Goal: Transaction & Acquisition: Purchase product/service

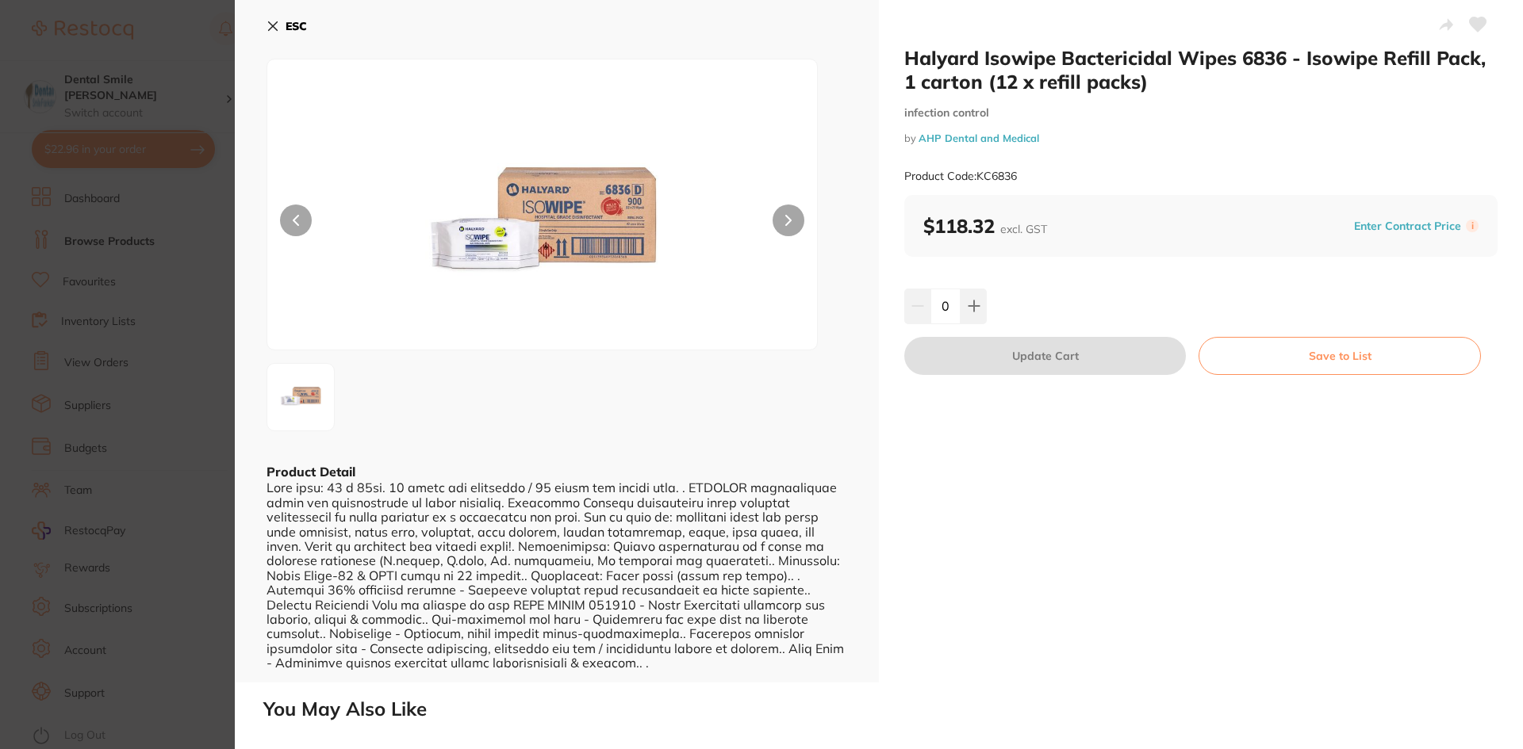
click at [188, 294] on section "Halyard Isowipe Bactericidal Wipes 6836 - Isowipe Refill Pack, 1 carton (12 x r…" at bounding box center [761, 374] width 1523 height 749
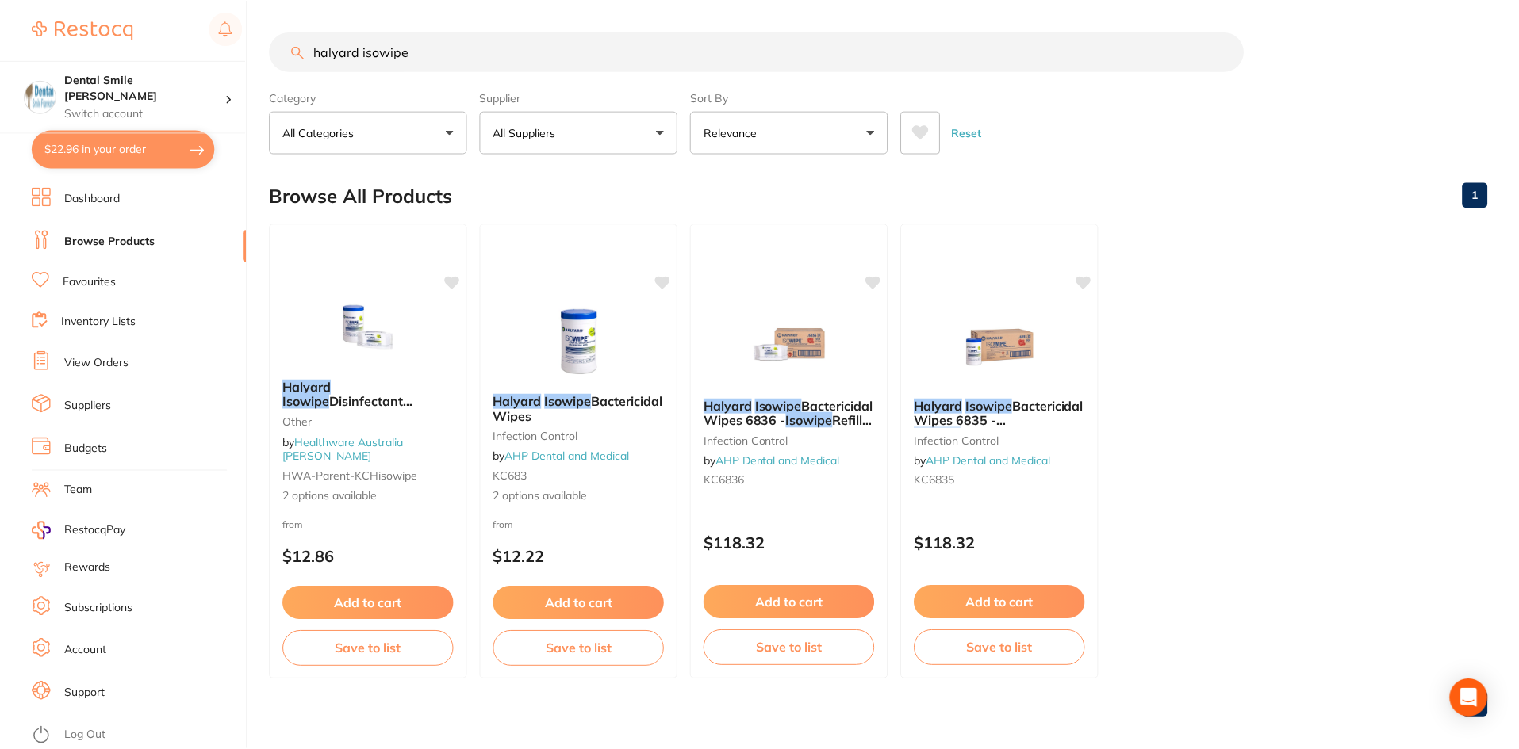
scroll to position [13, 0]
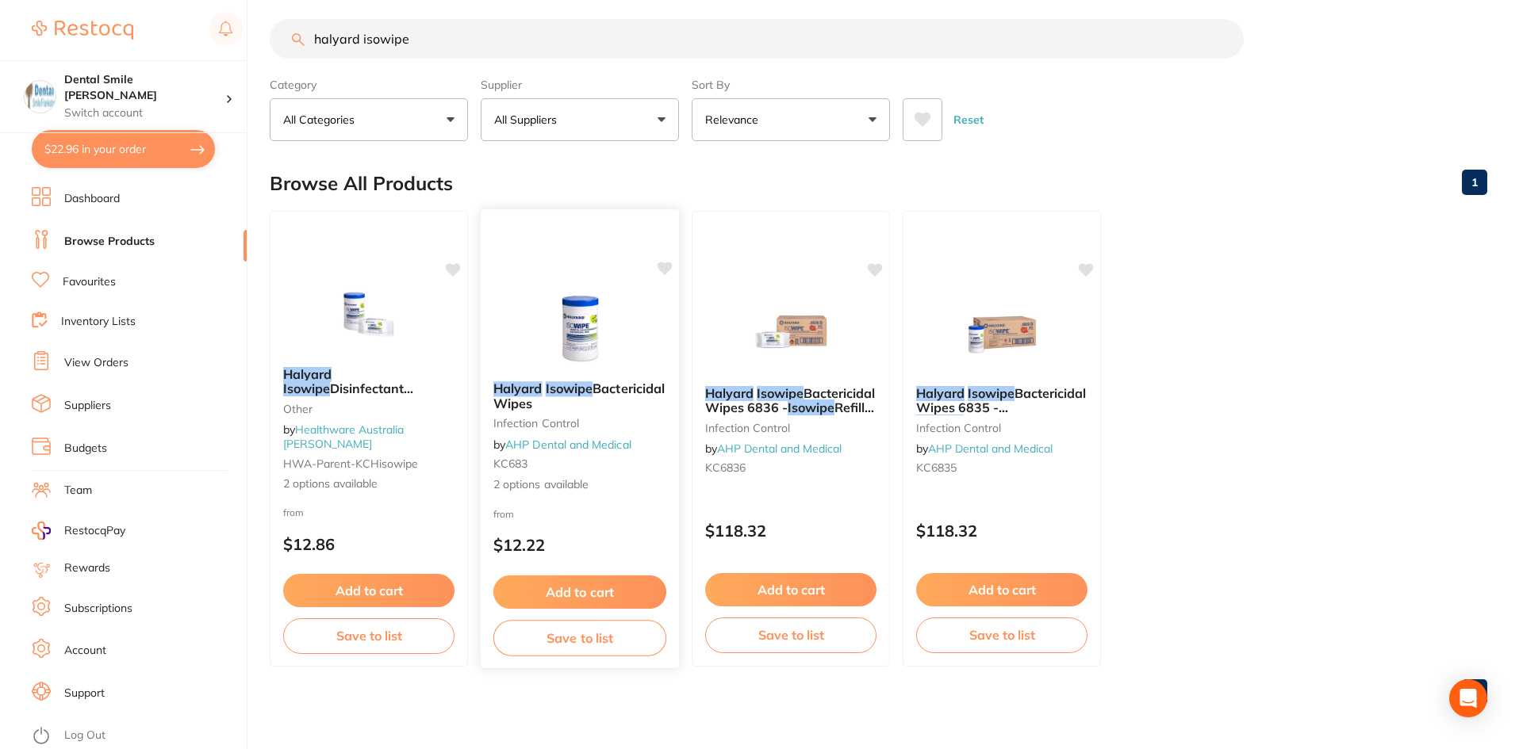
click at [550, 317] on img at bounding box center [579, 329] width 104 height 80
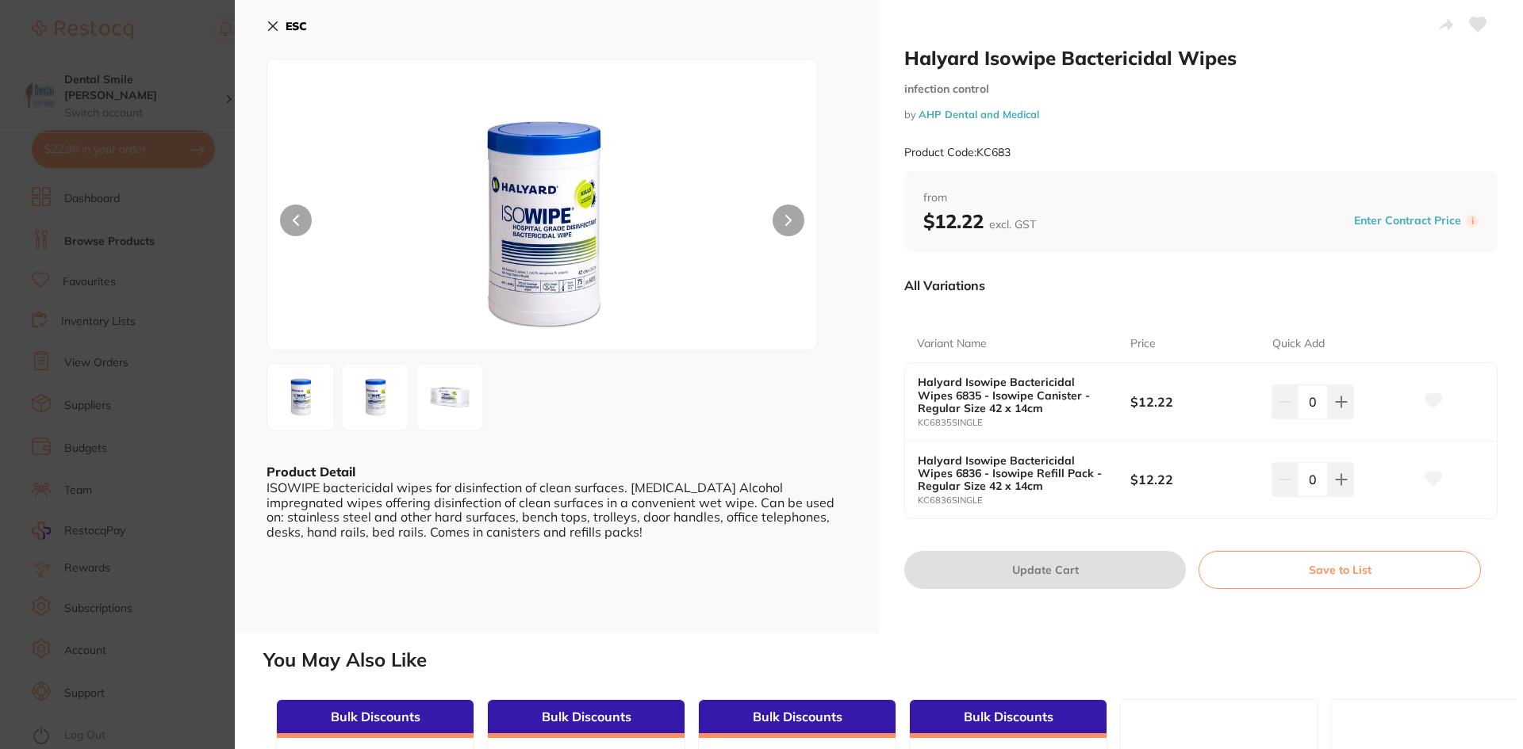
click at [143, 339] on section "Halyard Isowipe Bactericidal Wipes infection control by AHP Dental and Medical …" at bounding box center [761, 374] width 1523 height 749
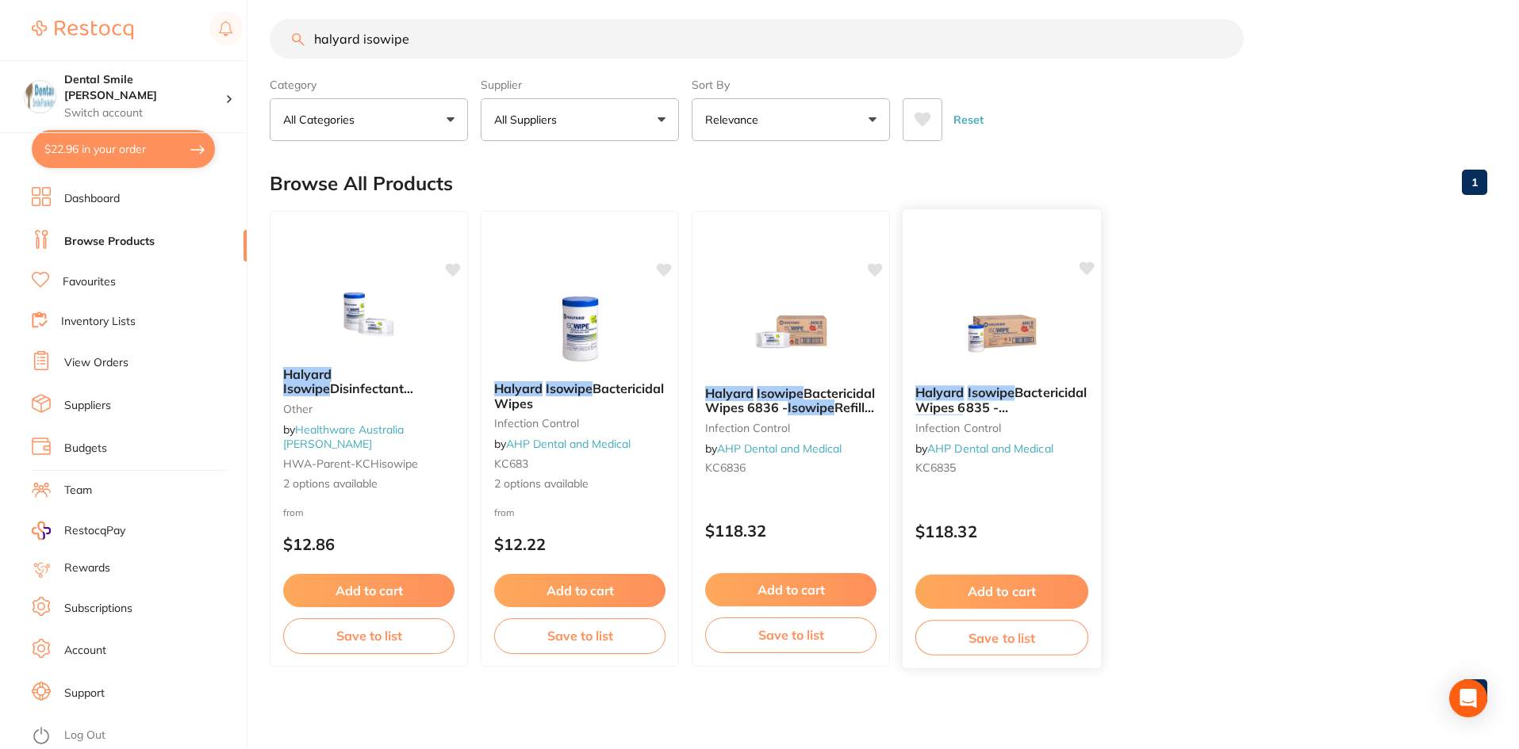
click at [987, 356] on img at bounding box center [1001, 333] width 104 height 80
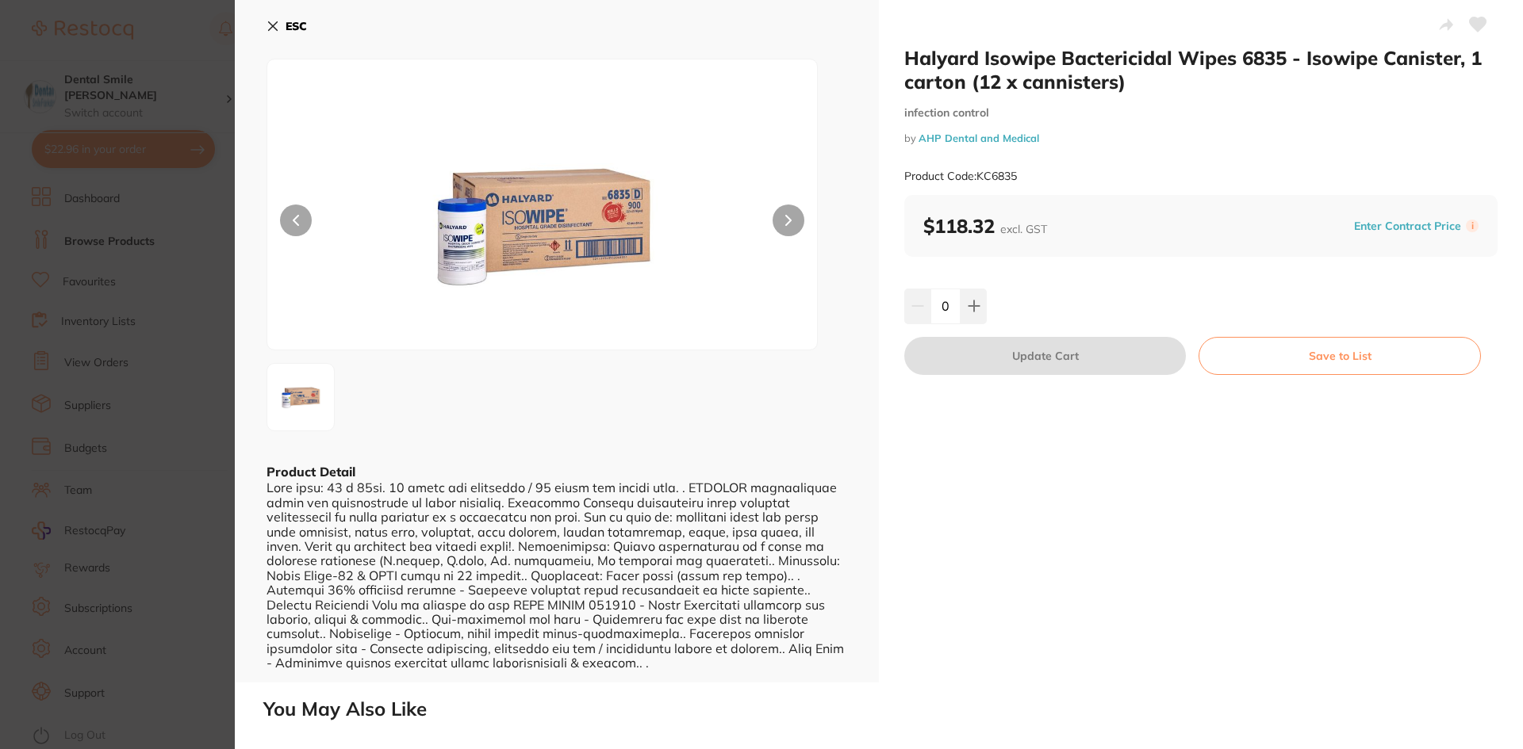
click at [178, 301] on section "Halyard Isowipe Bactericidal Wipes 6835 - Isowipe Canister, 1 carton (12 x cann…" at bounding box center [761, 374] width 1523 height 749
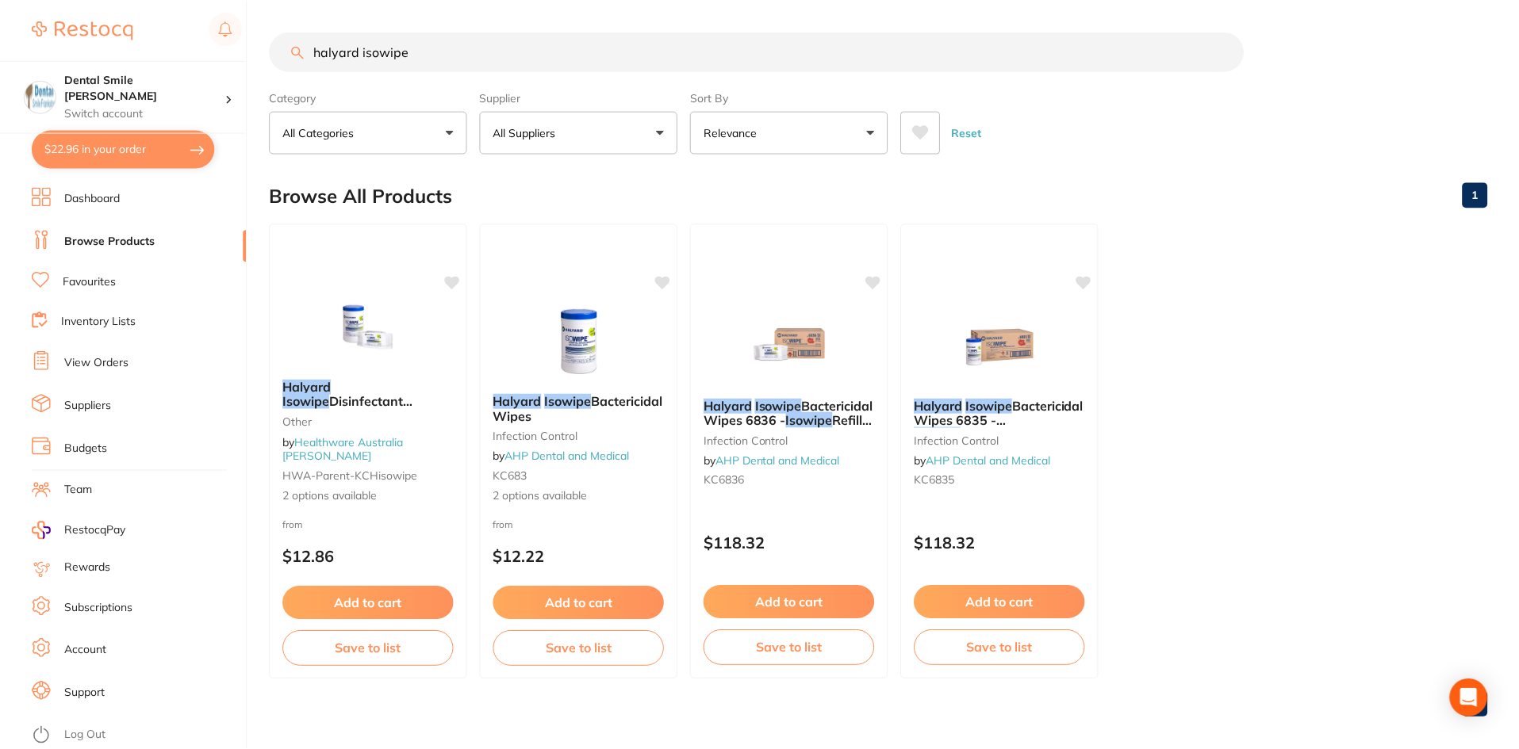
scroll to position [13, 0]
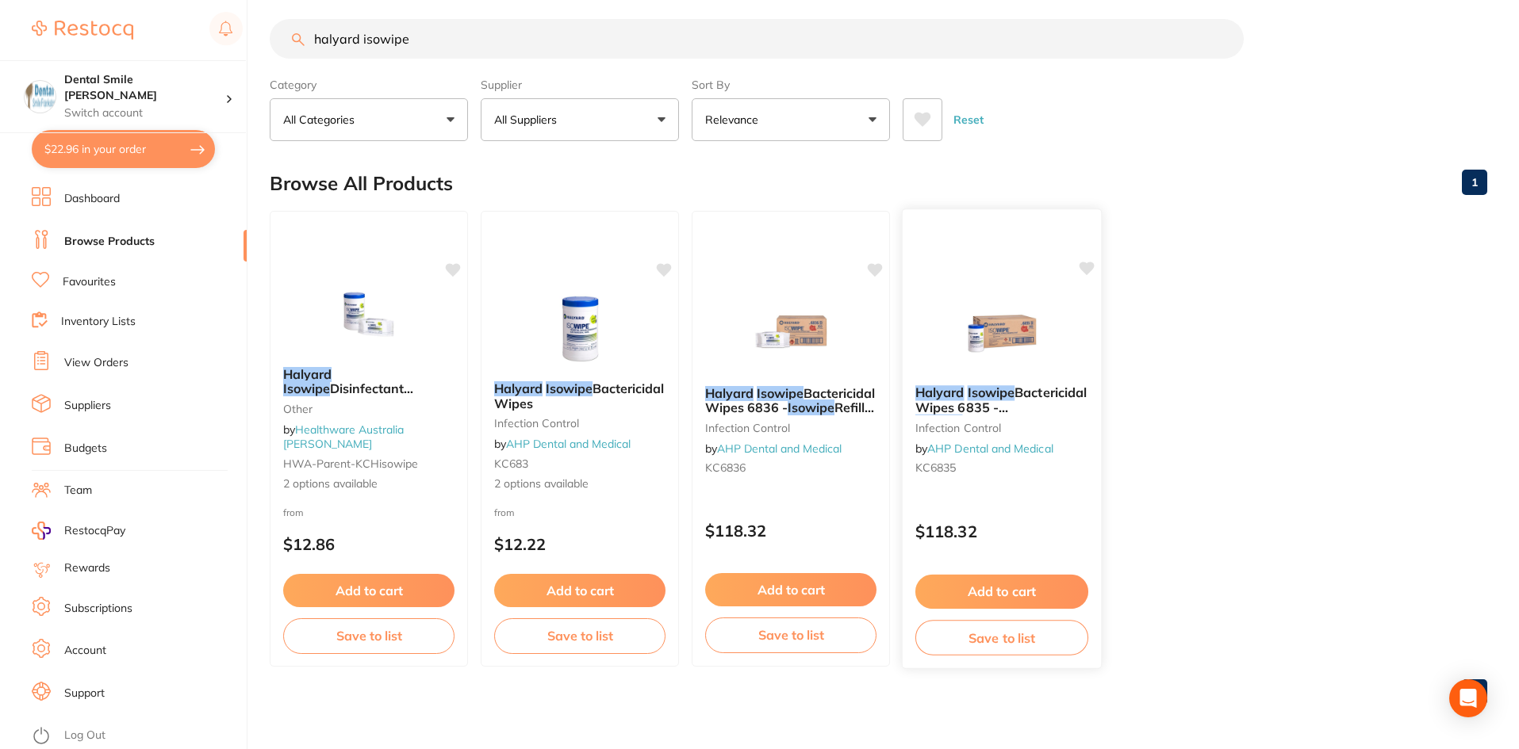
click at [1090, 270] on icon at bounding box center [1086, 268] width 15 height 13
click at [90, 412] on link "Suppliers" at bounding box center [87, 406] width 47 height 16
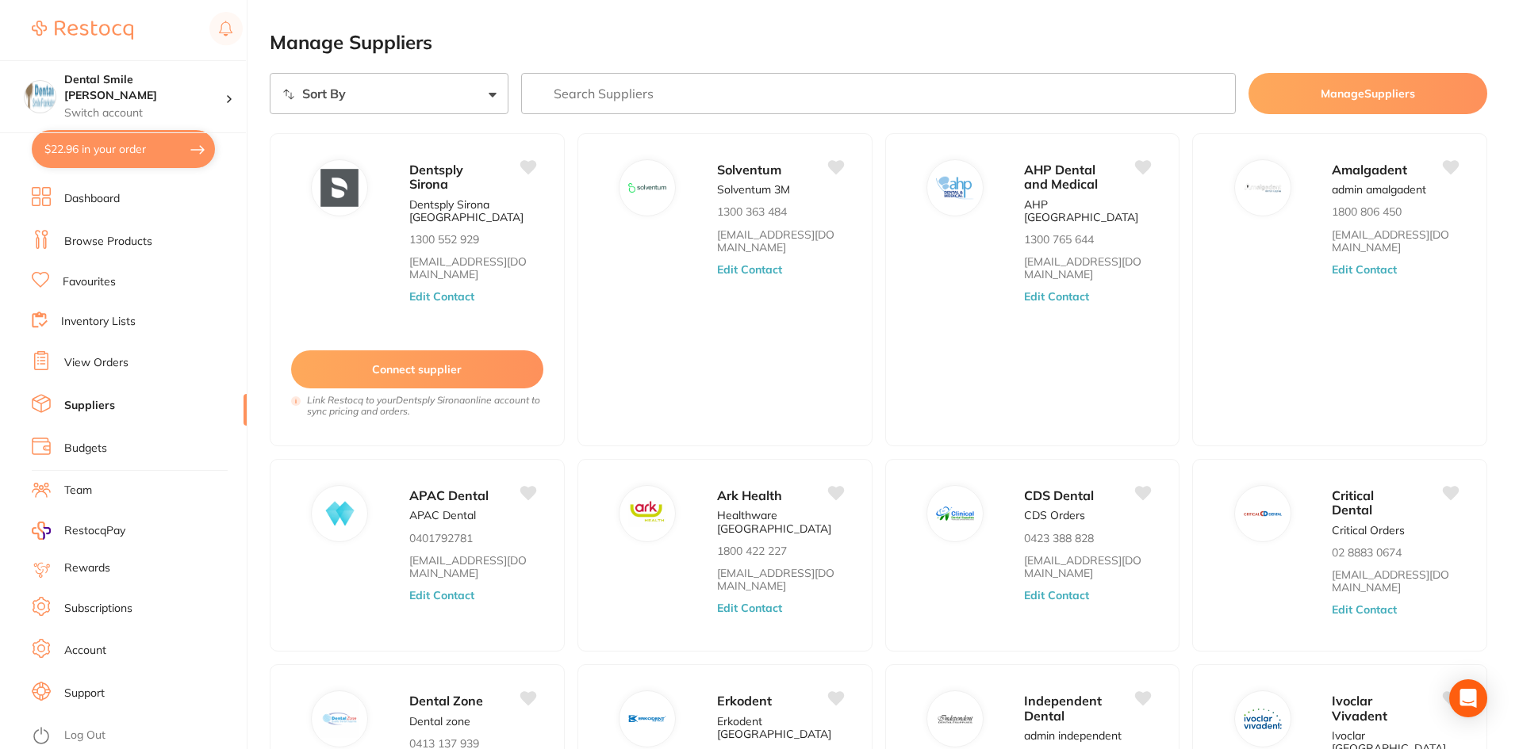
drag, startPoint x: 661, startPoint y: 79, endPoint x: 659, endPoint y: 95, distance: 15.9
click at [659, 95] on input "search" at bounding box center [878, 93] width 715 height 41
click at [659, 98] on input "search" at bounding box center [878, 93] width 715 height 41
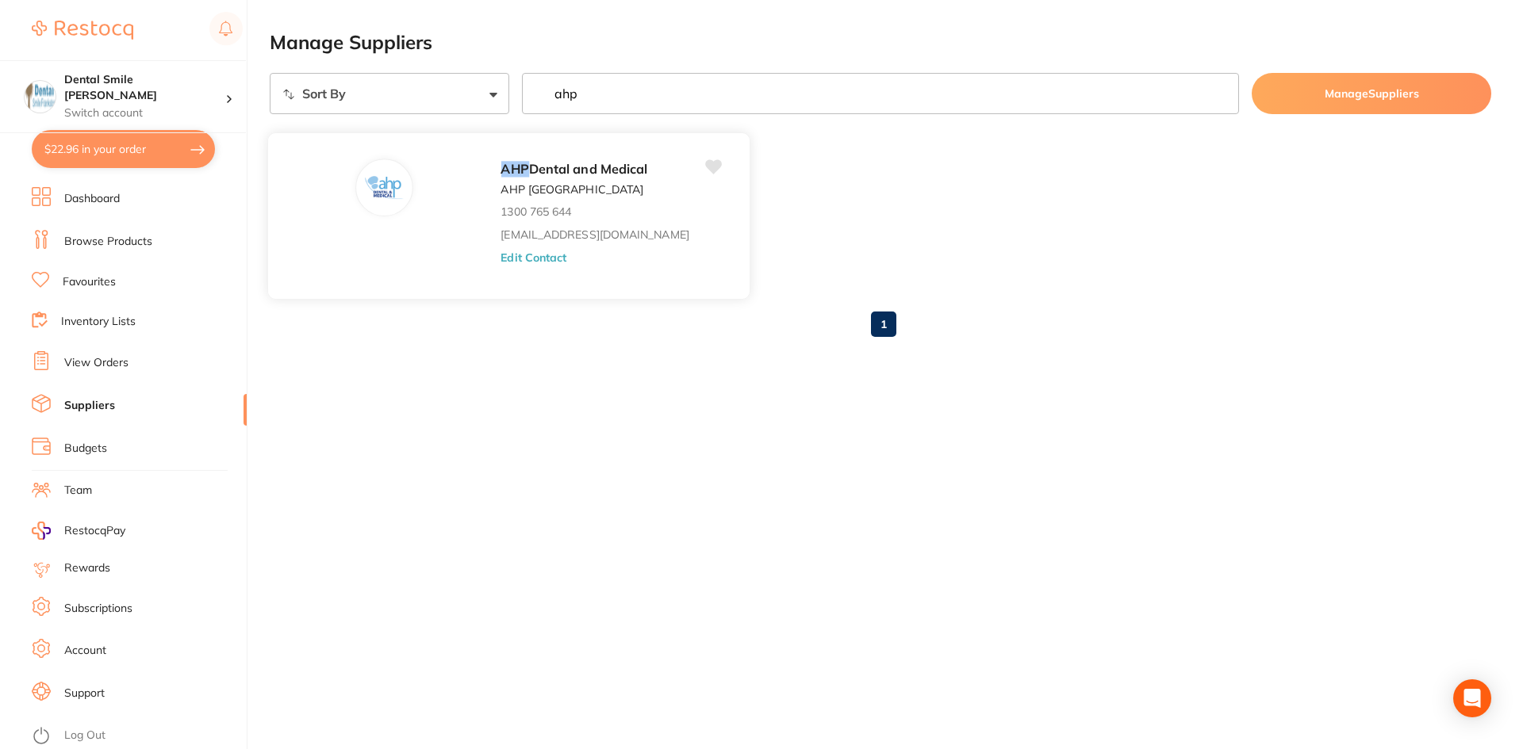
type input "ahp"
click at [527, 262] on button "Edit Contact" at bounding box center [533, 257] width 66 height 13
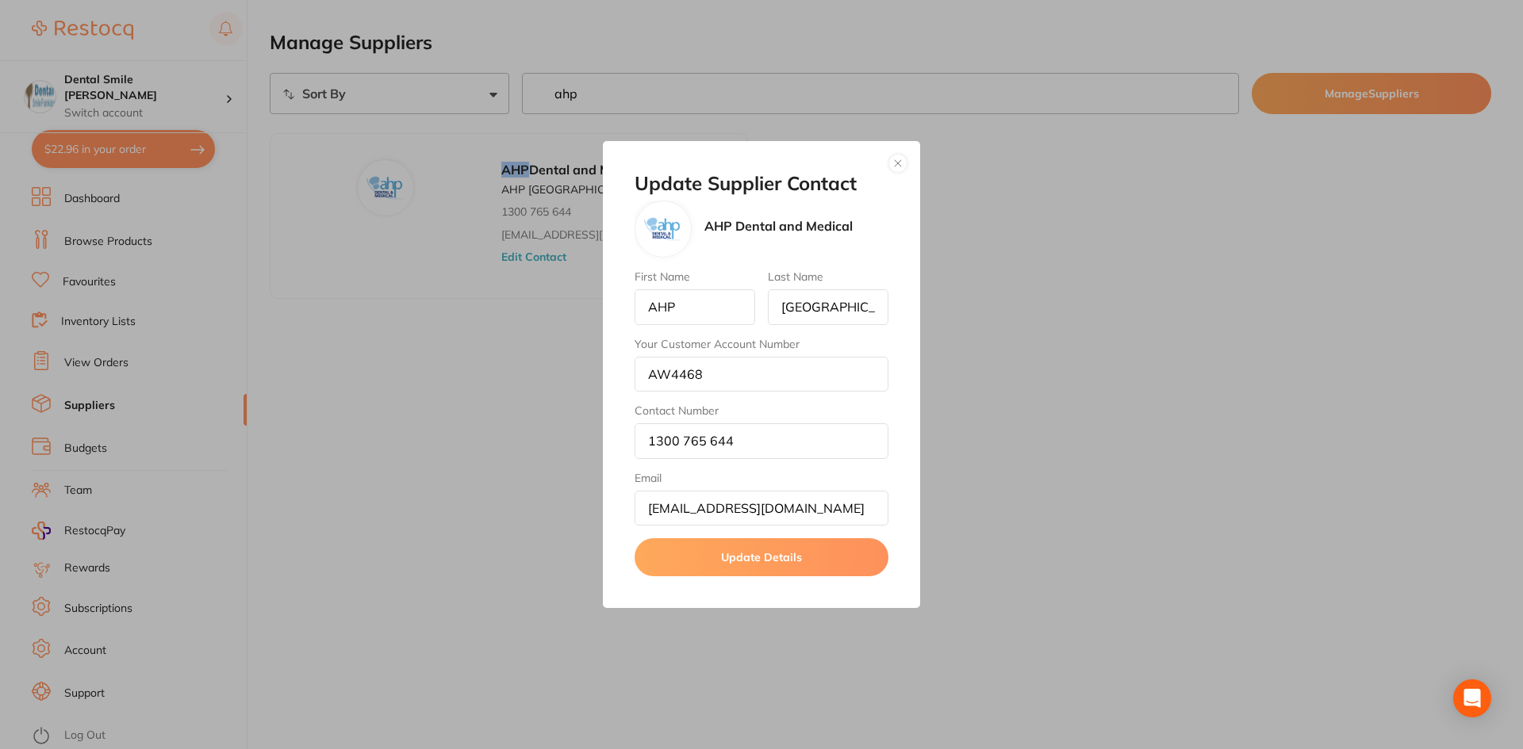
click at [902, 167] on button "button" at bounding box center [897, 163] width 19 height 19
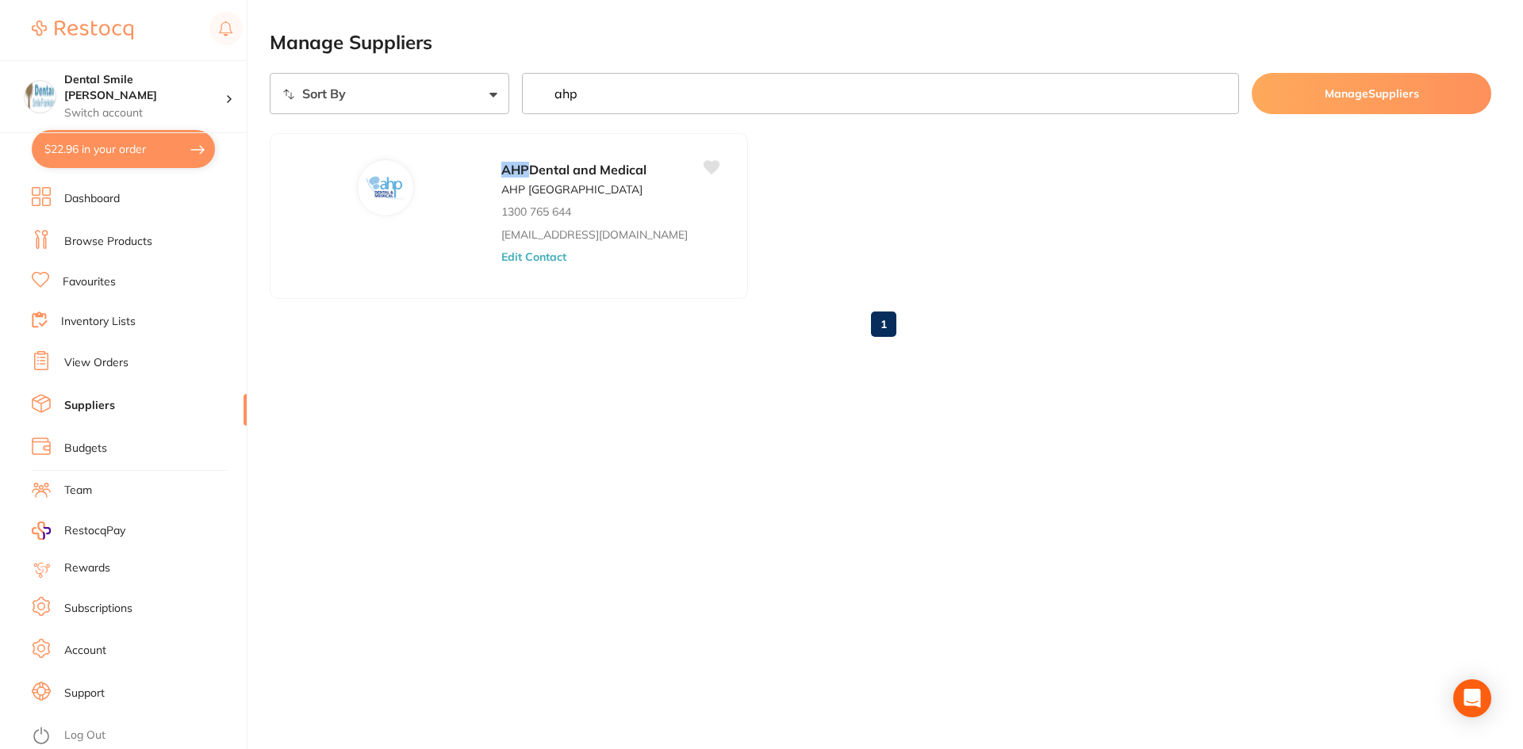
click at [104, 243] on link "Browse Products" at bounding box center [108, 242] width 88 height 16
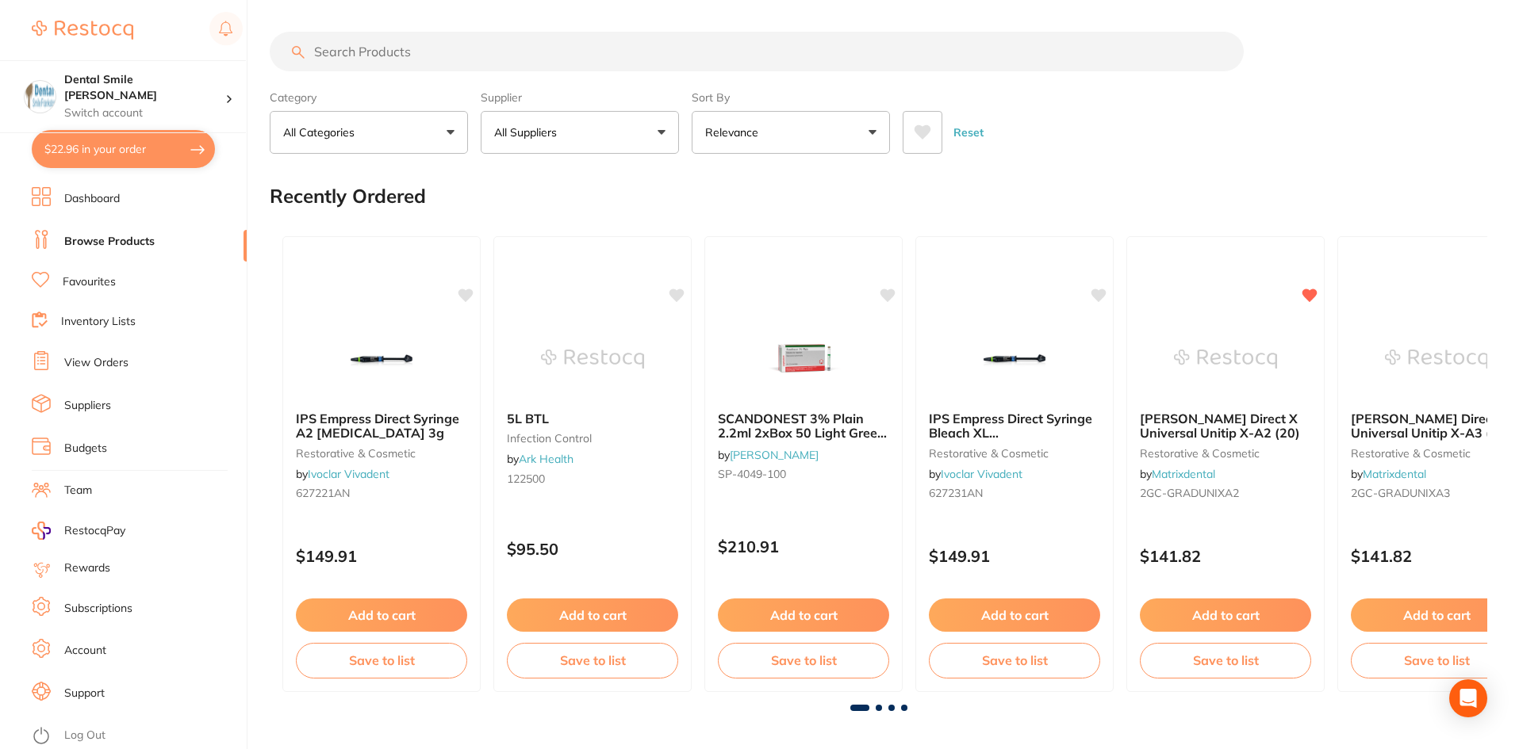
click at [394, 55] on input "search" at bounding box center [757, 52] width 974 height 40
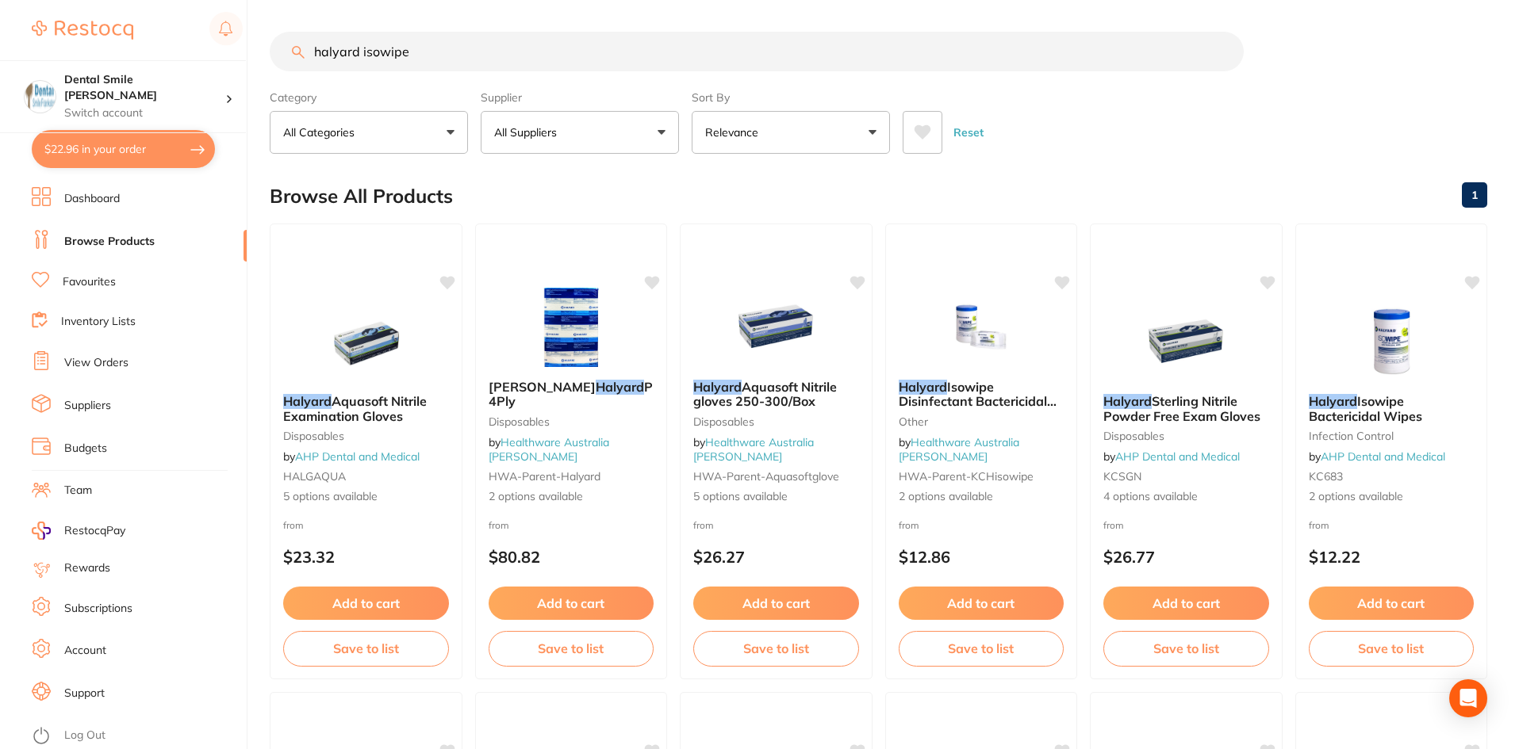
type input "halyard isowipe"
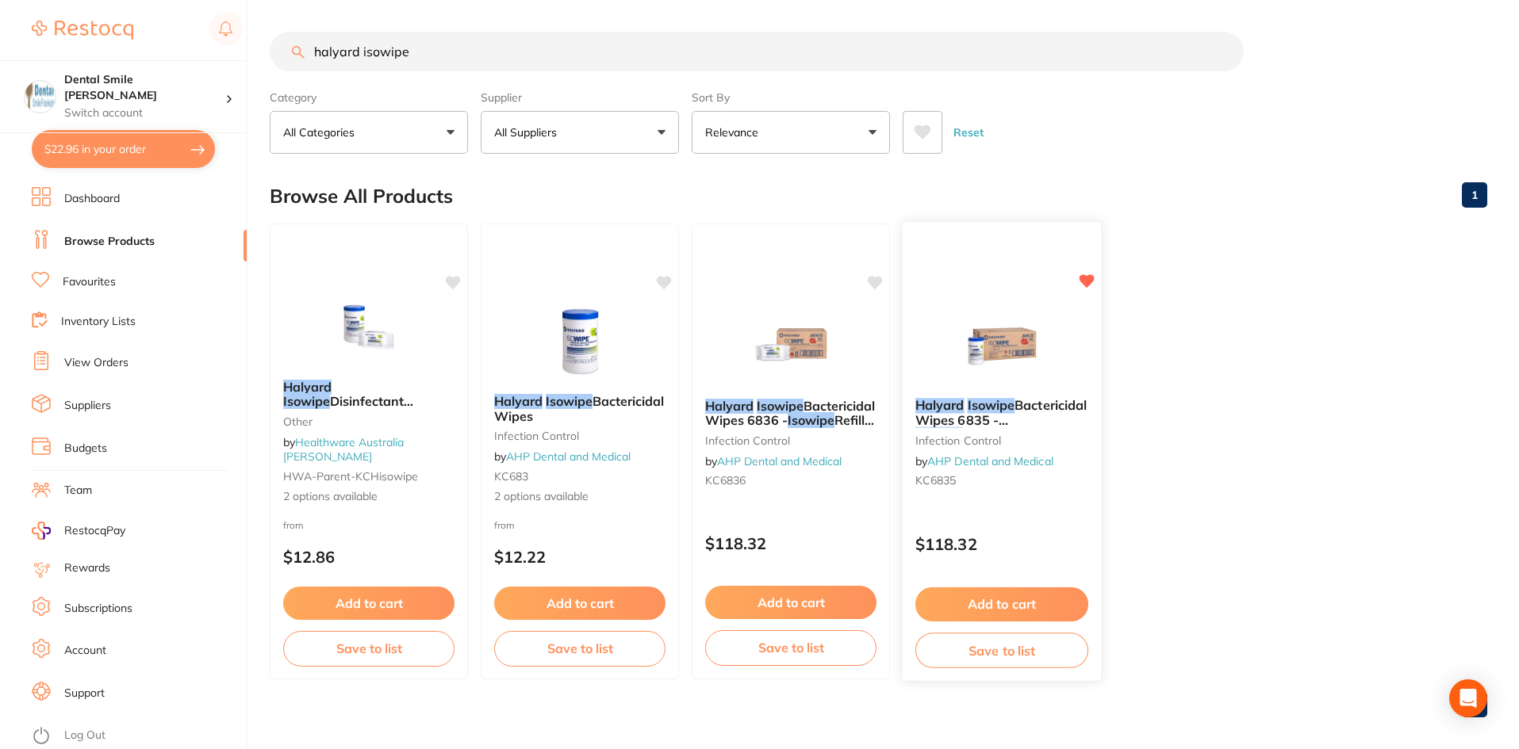
click at [986, 425] on span "Bactericidal Wipes 6835 -" at bounding box center [1000, 412] width 171 height 31
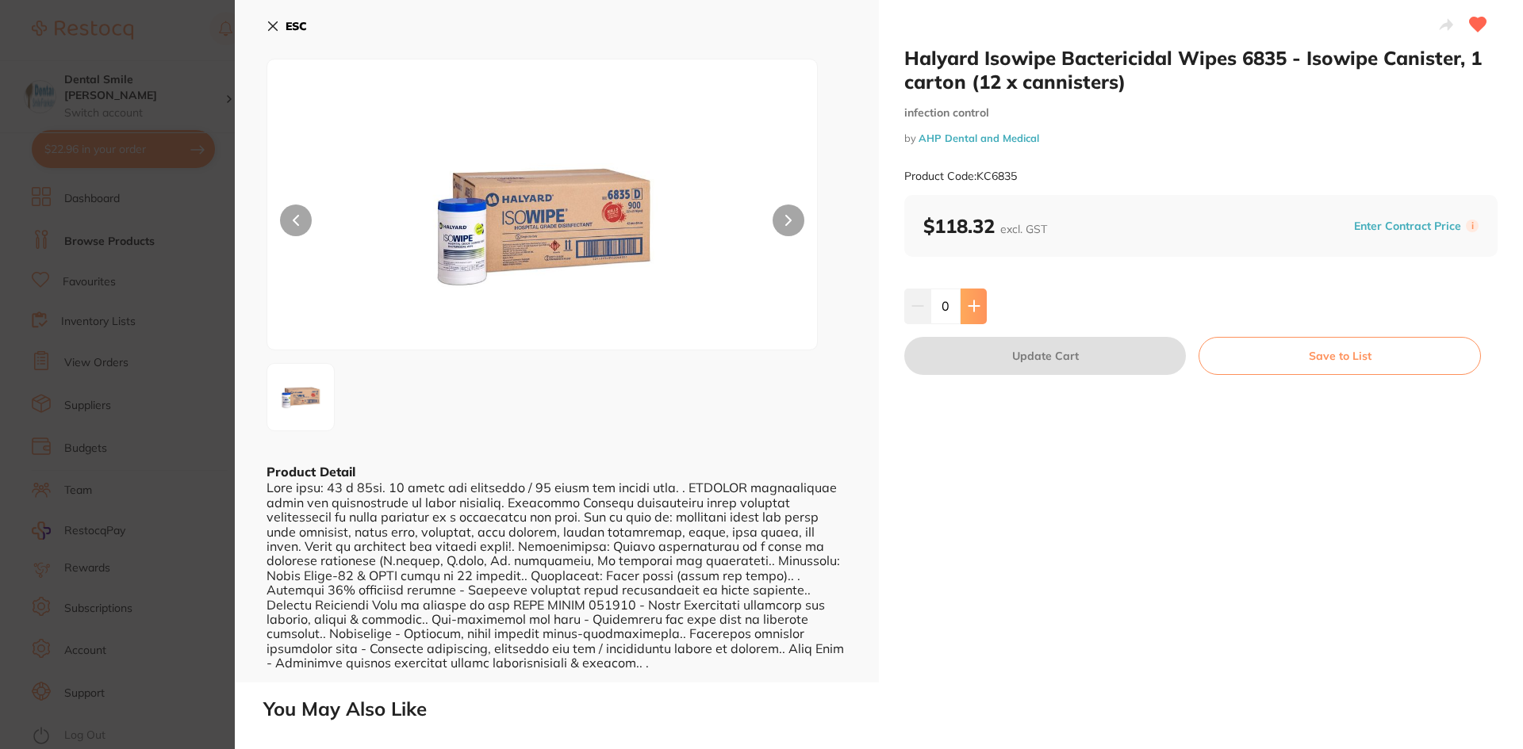
click at [974, 313] on button at bounding box center [973, 306] width 26 height 35
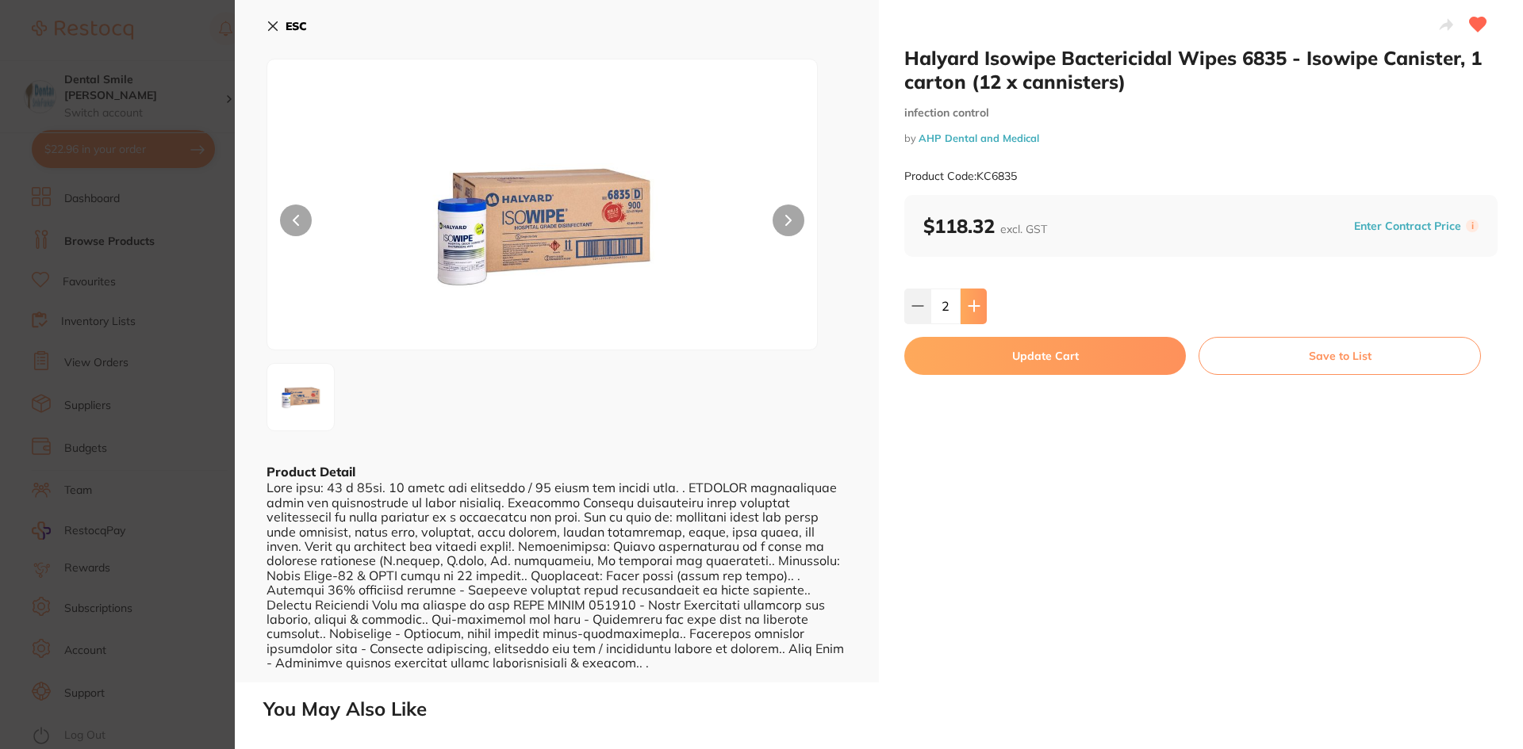
click at [974, 313] on button at bounding box center [973, 306] width 26 height 35
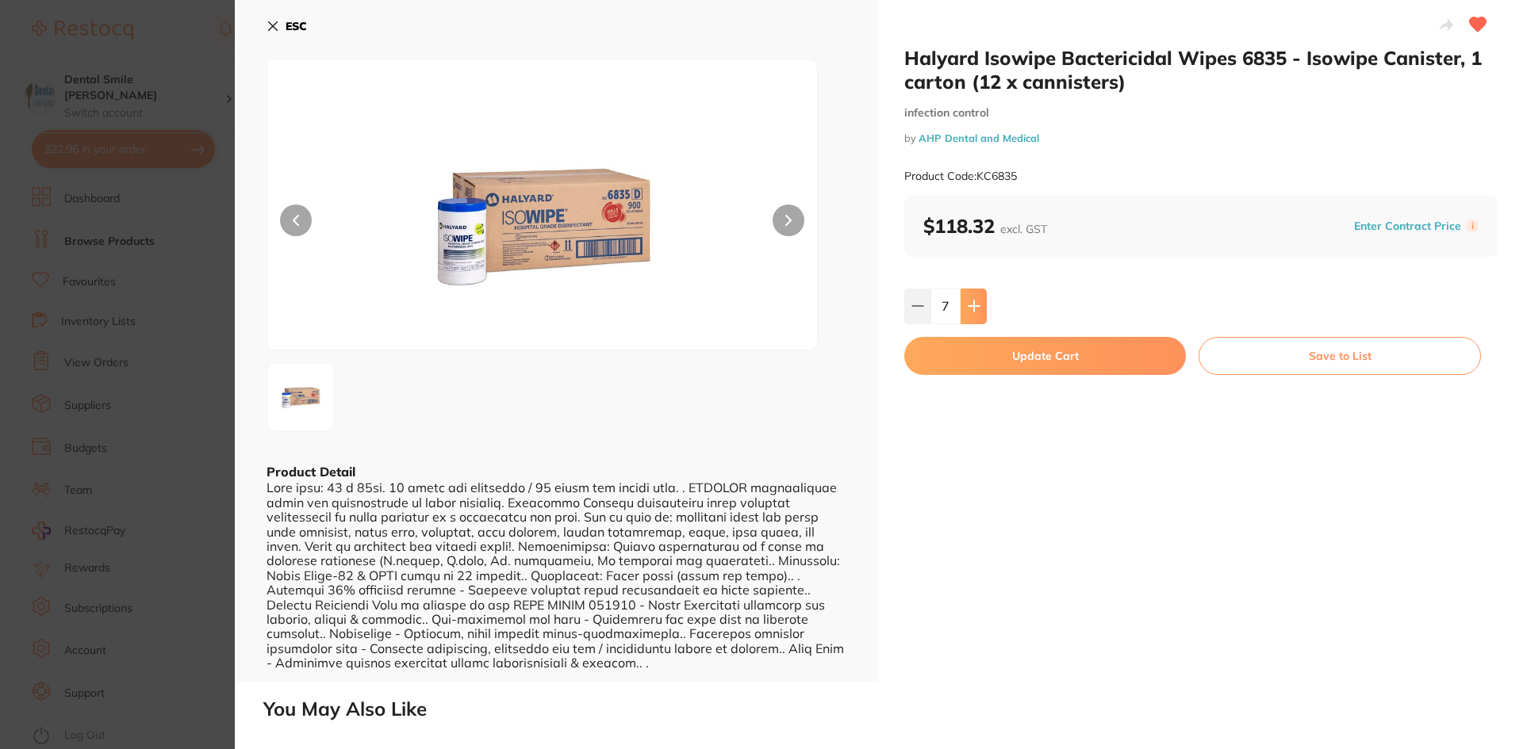
click at [974, 313] on button at bounding box center [973, 306] width 26 height 35
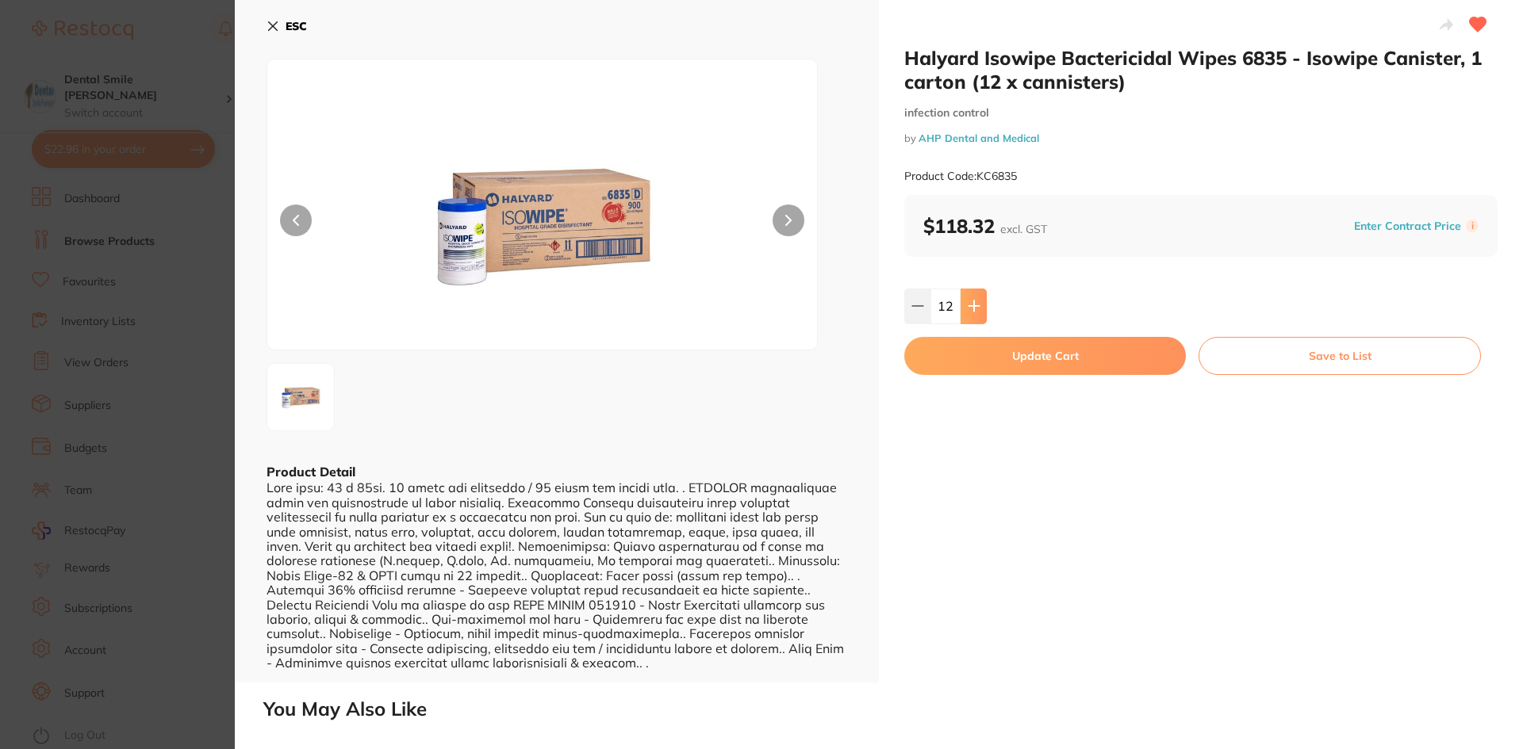
click at [974, 313] on button at bounding box center [973, 306] width 26 height 35
click at [906, 312] on button at bounding box center [917, 306] width 26 height 35
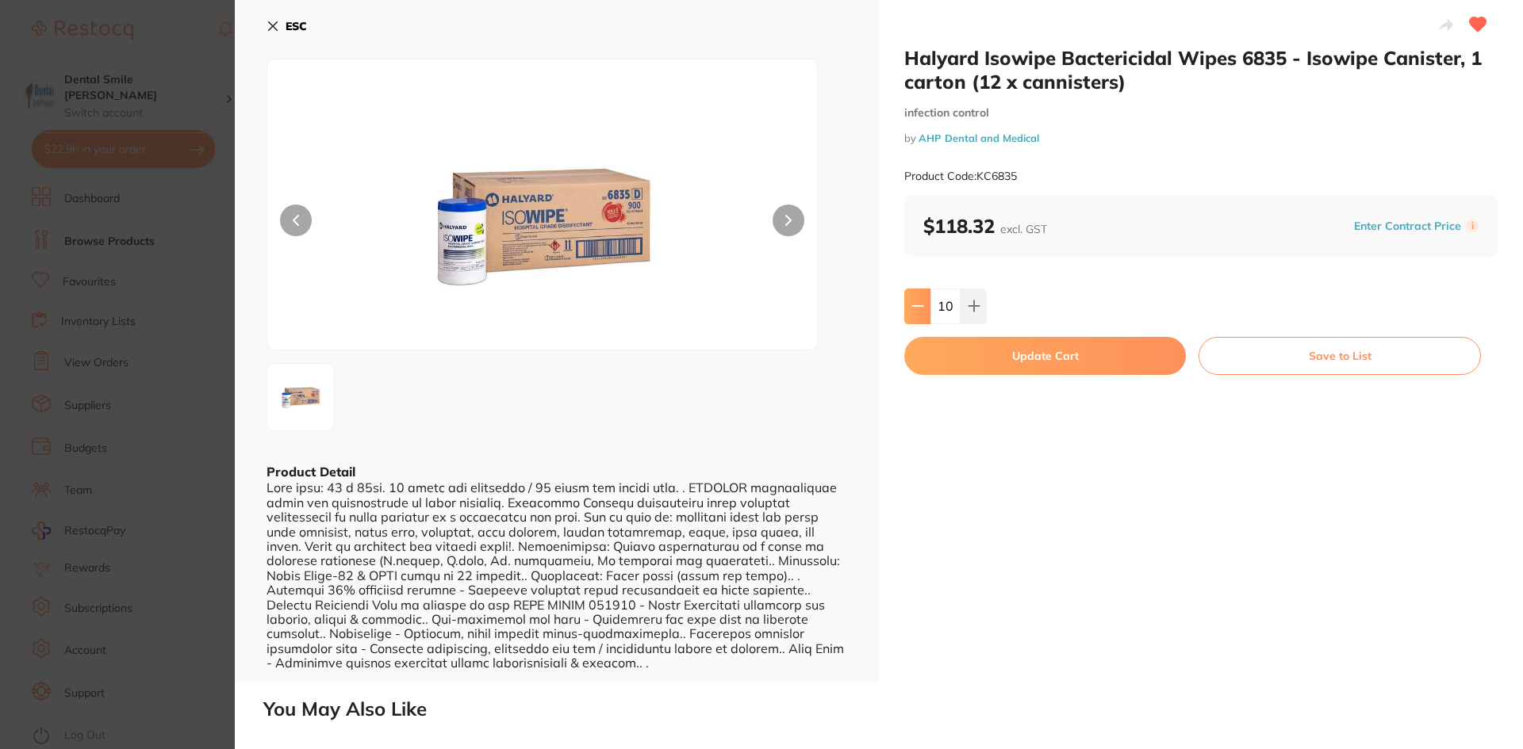
click at [906, 312] on button at bounding box center [917, 306] width 26 height 35
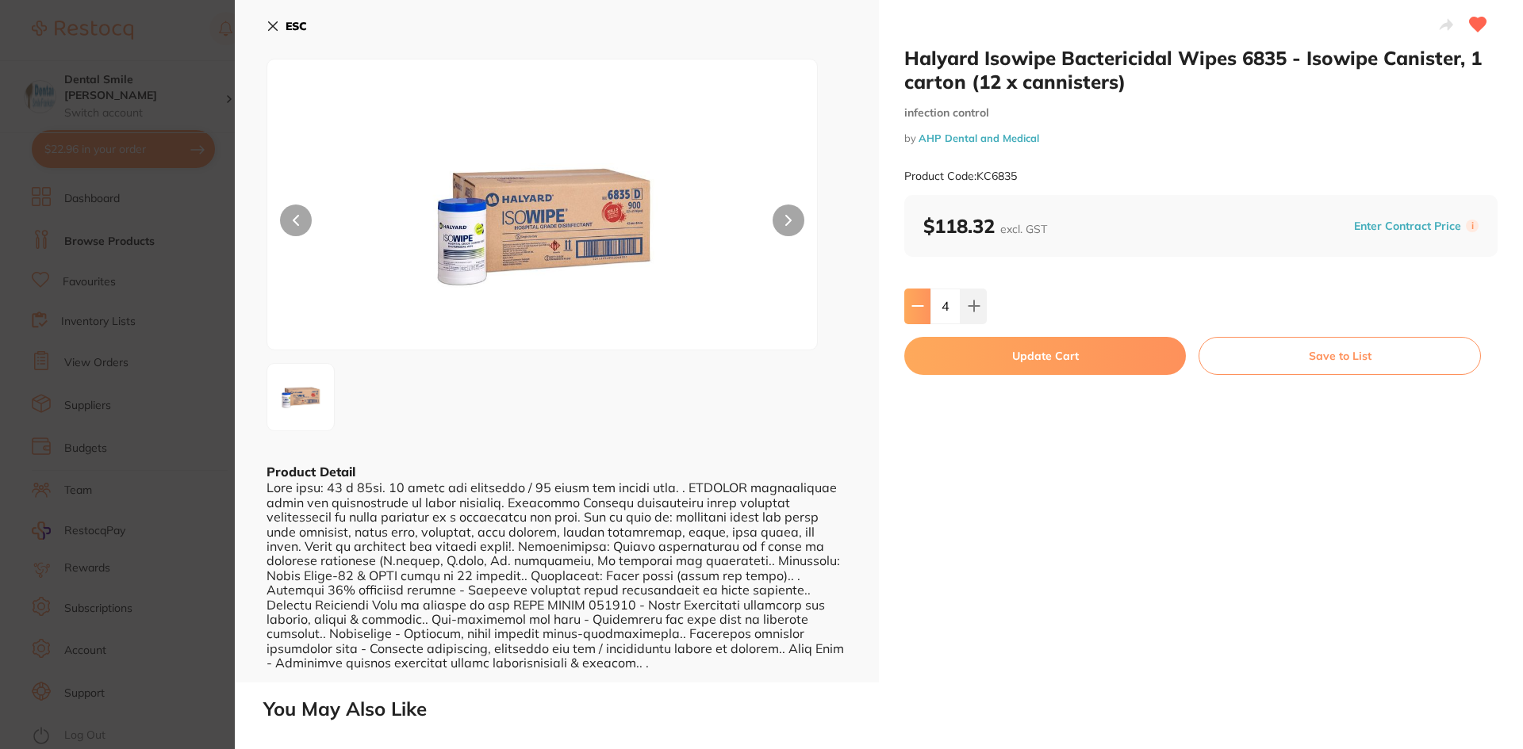
click at [906, 312] on button at bounding box center [917, 306] width 26 height 35
type input "3"
click at [1032, 372] on button "Update Cart" at bounding box center [1045, 356] width 282 height 38
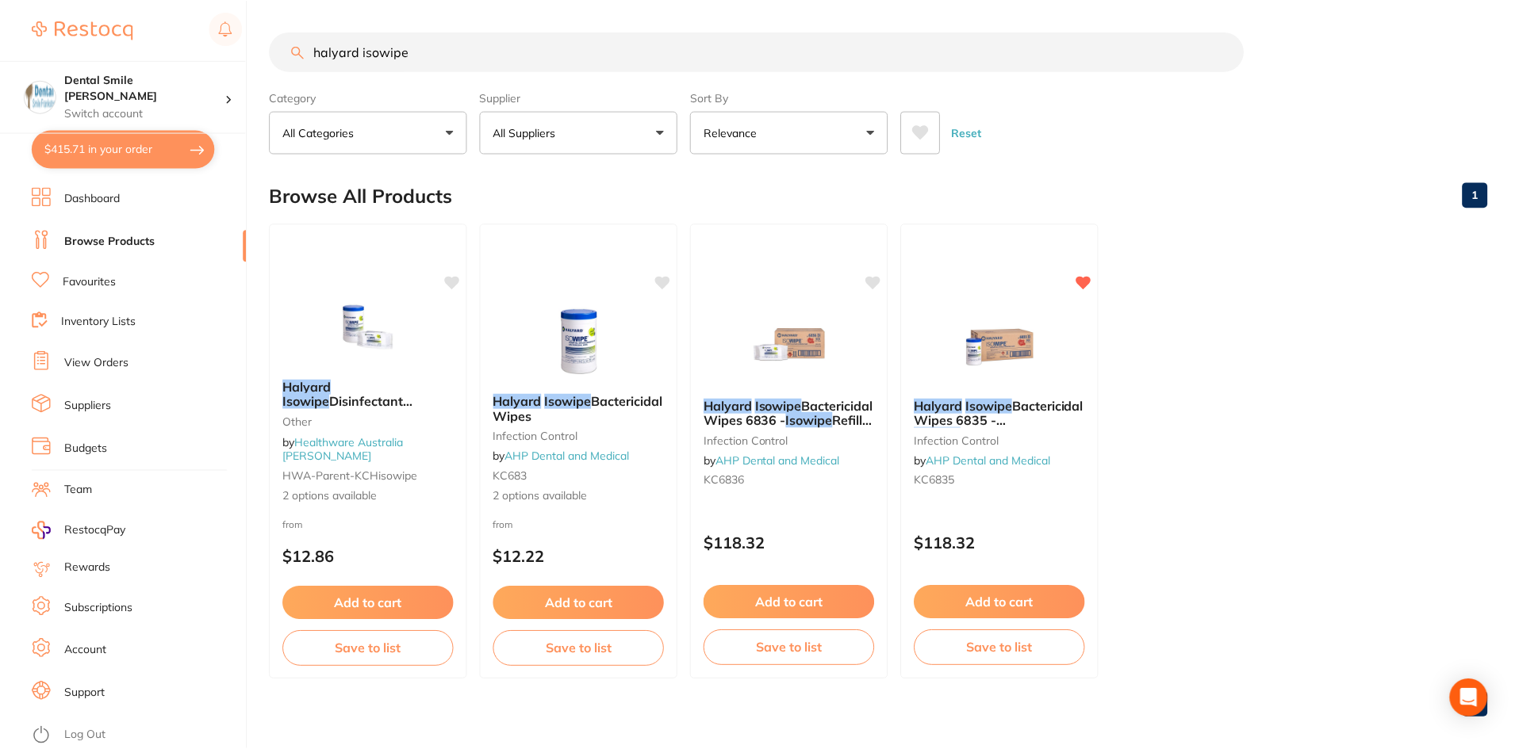
scroll to position [13, 0]
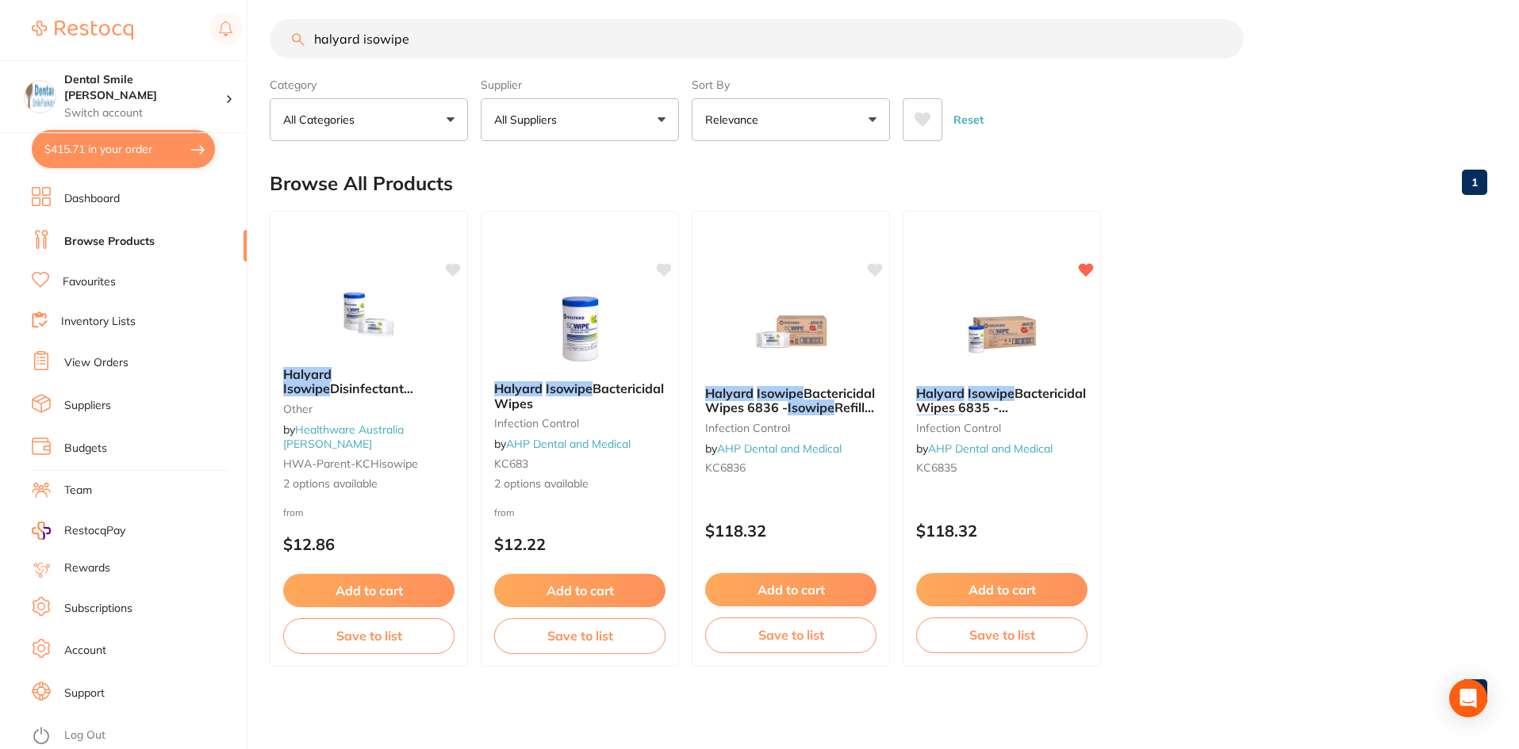
click at [132, 153] on button "$415.71 in your order" at bounding box center [123, 149] width 183 height 38
checkbox input "true"
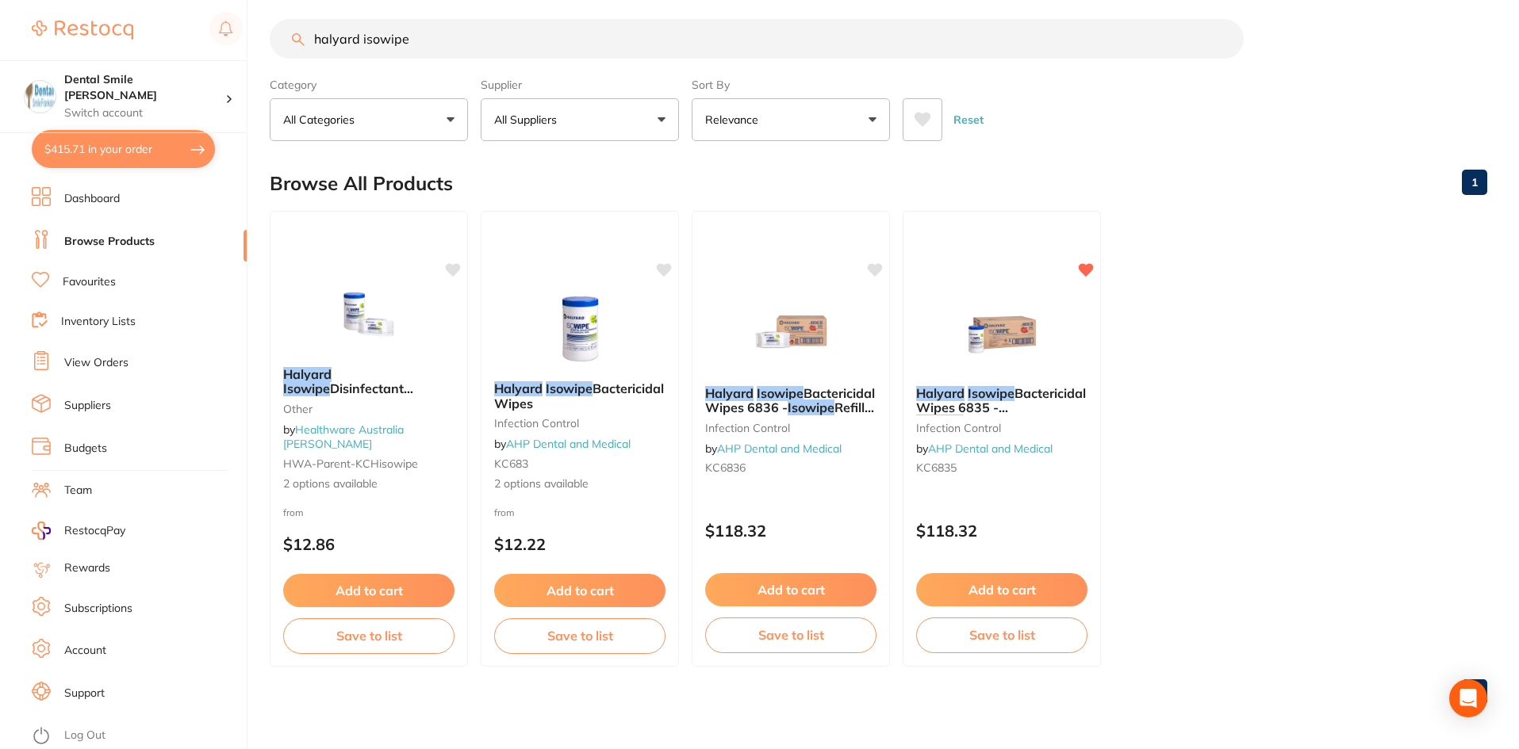
checkbox input "true"
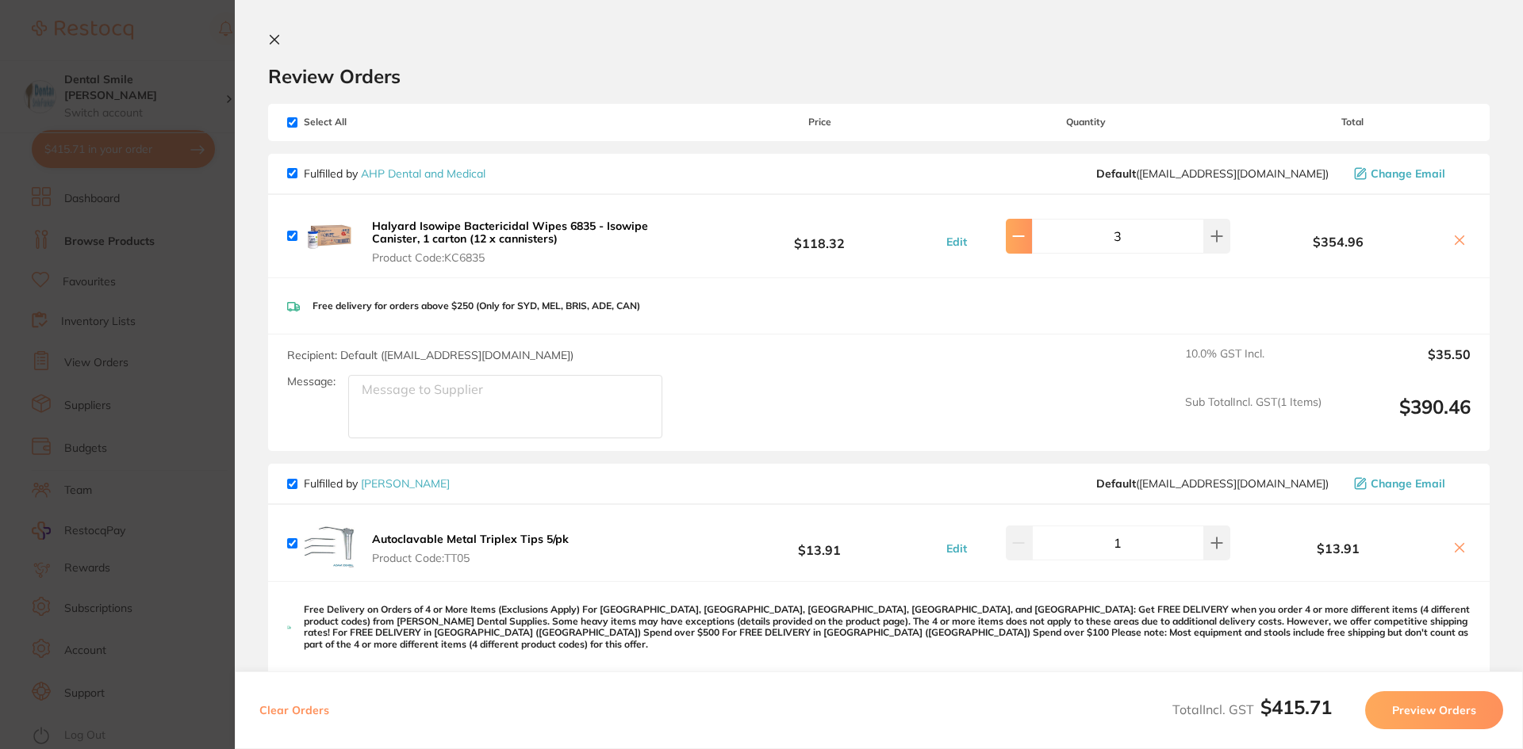
click at [1016, 242] on button at bounding box center [1019, 236] width 26 height 35
click at [1210, 235] on icon at bounding box center [1216, 236] width 13 height 13
type input "3"
click at [291, 121] on input "checkbox" at bounding box center [292, 122] width 10 height 10
checkbox input "false"
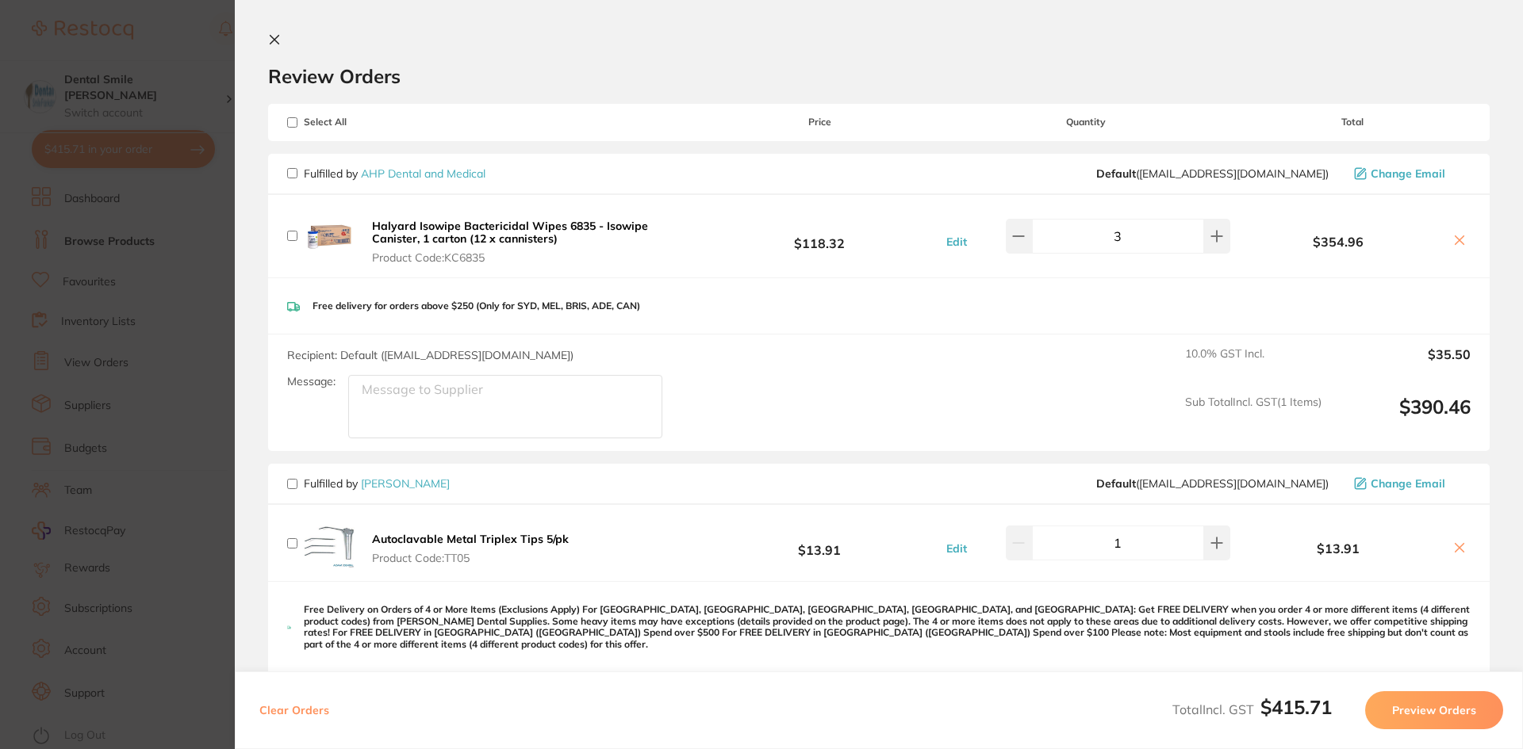
checkbox input "false"
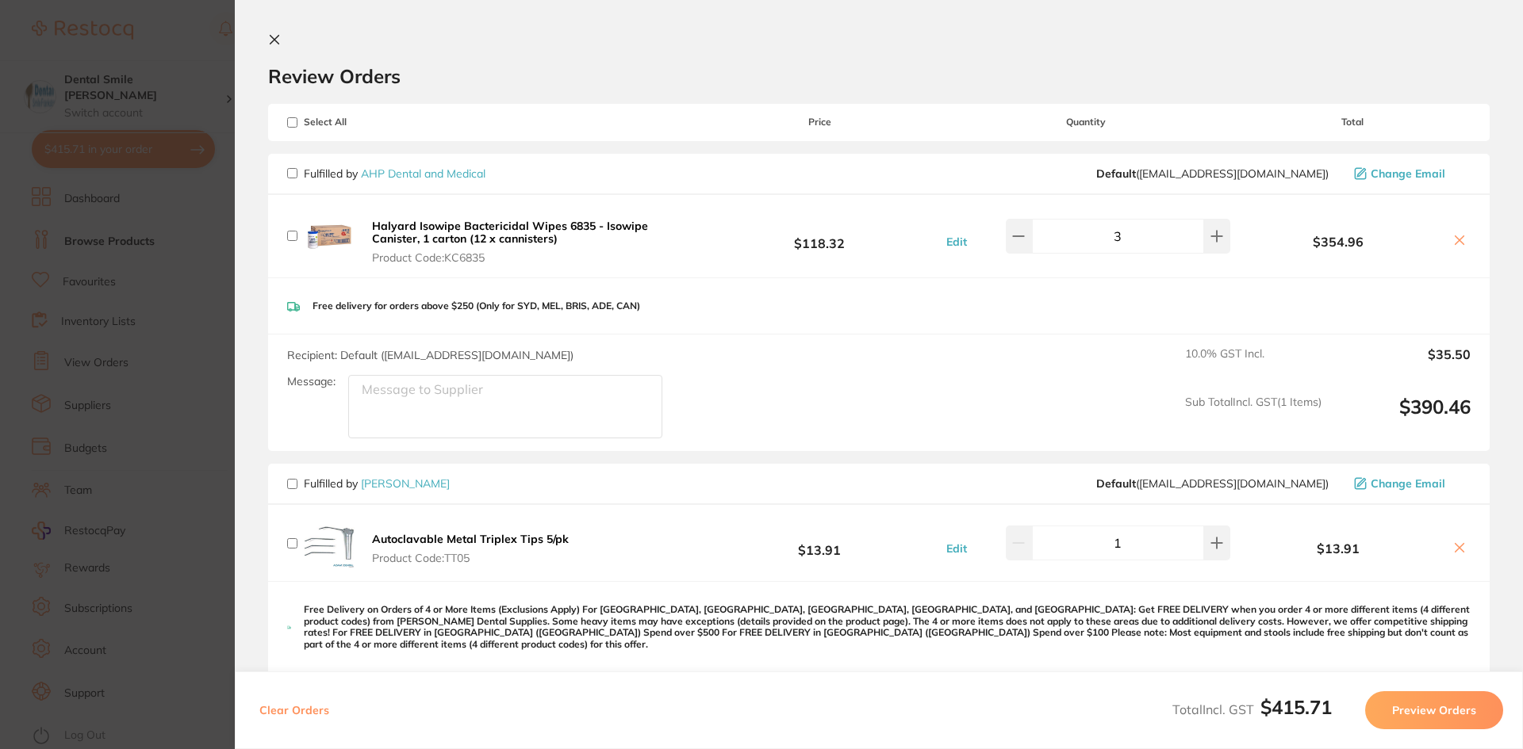
checkbox input "false"
click at [291, 171] on input "checkbox" at bounding box center [292, 173] width 10 height 10
checkbox input "true"
click at [168, 456] on section "Update RRP Set your pre negotiated price for this item. Item Agreed RRP (excl. …" at bounding box center [761, 374] width 1523 height 749
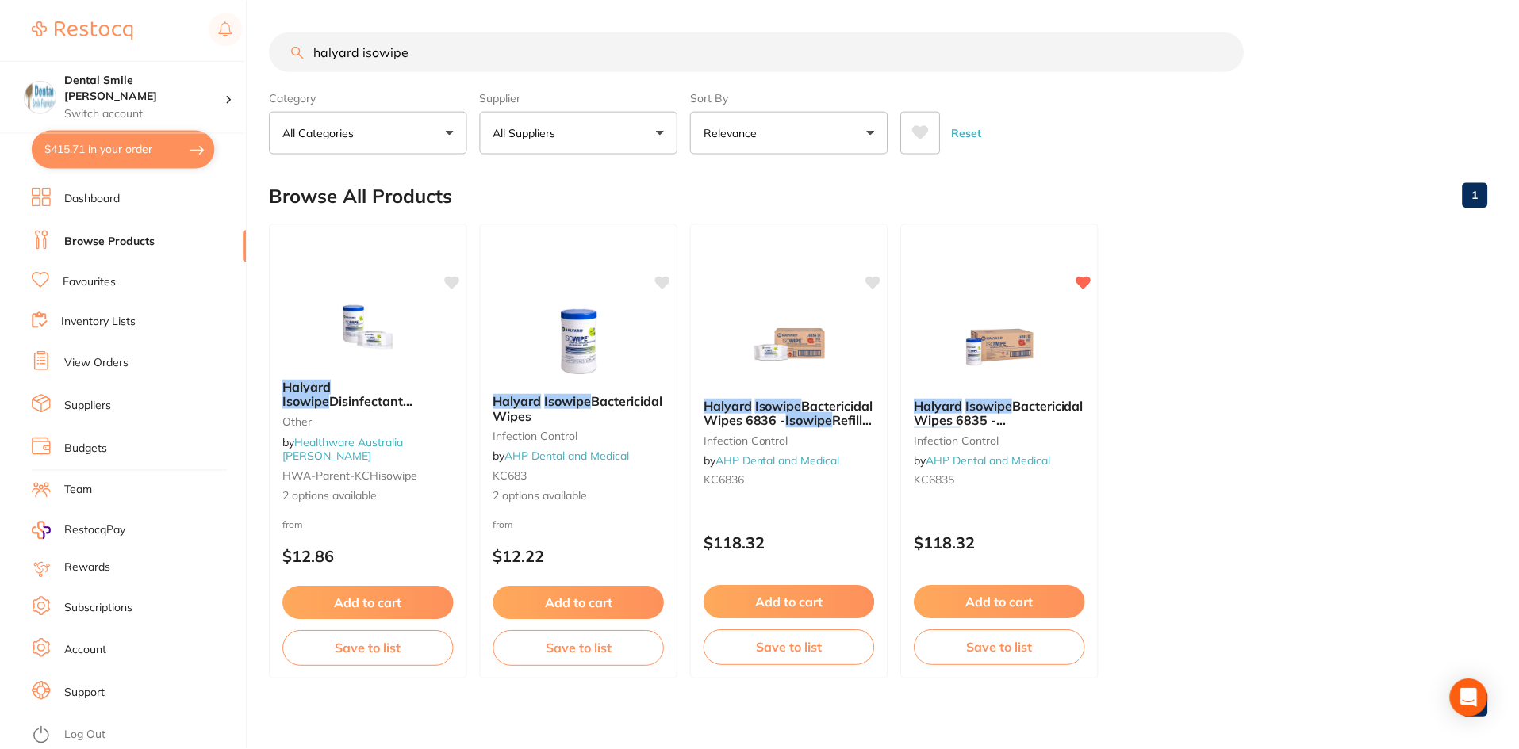
scroll to position [13, 0]
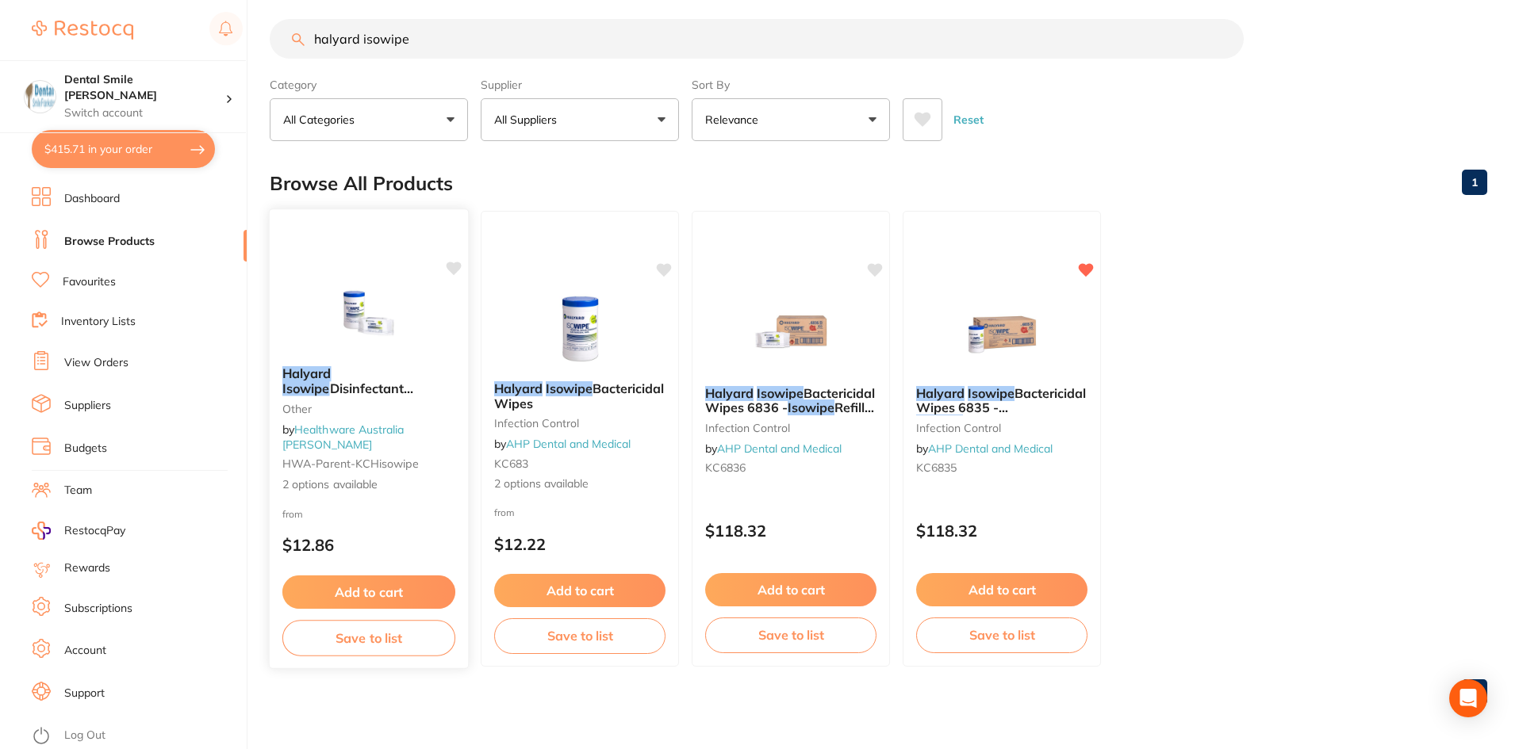
click at [355, 344] on img at bounding box center [368, 314] width 104 height 80
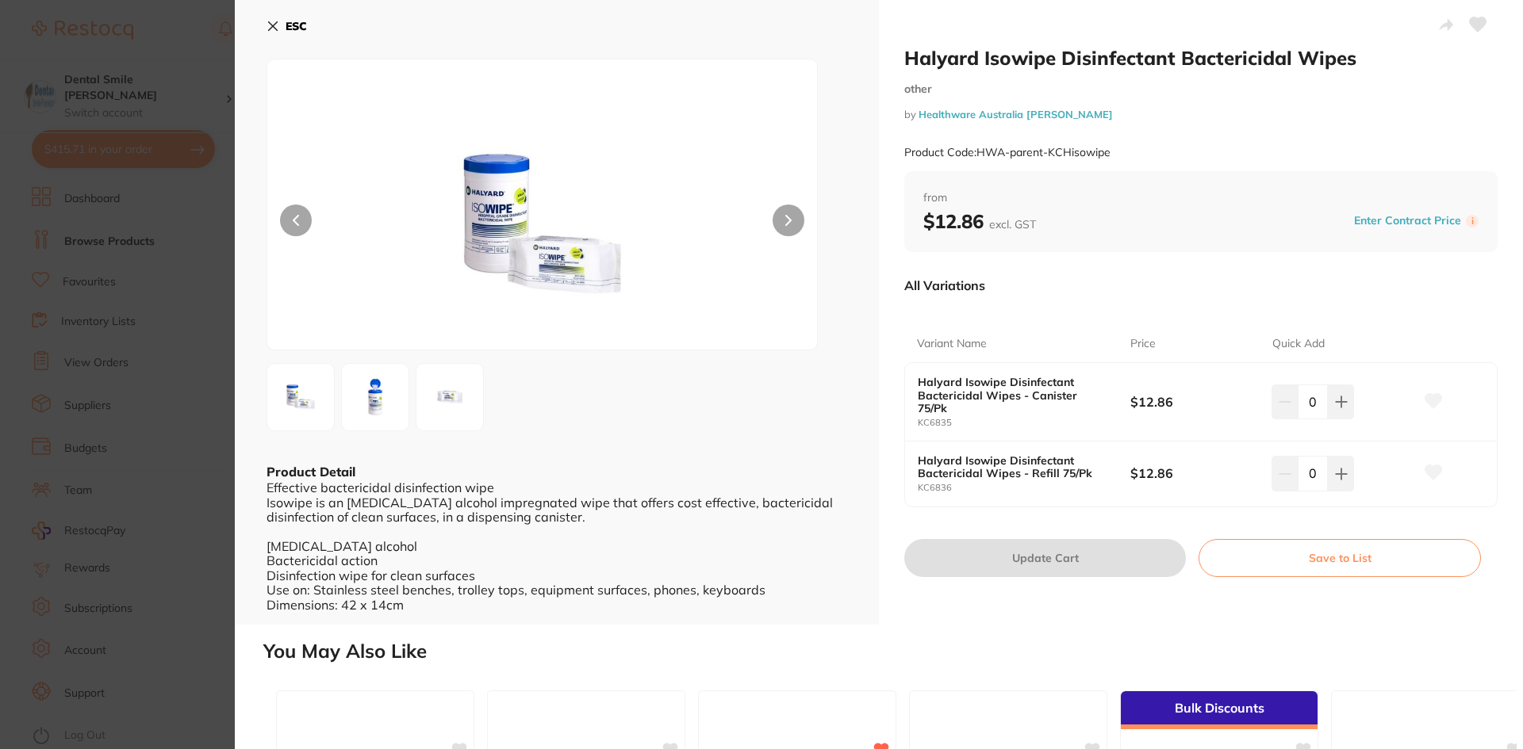
click at [511, 266] on img at bounding box center [542, 224] width 330 height 251
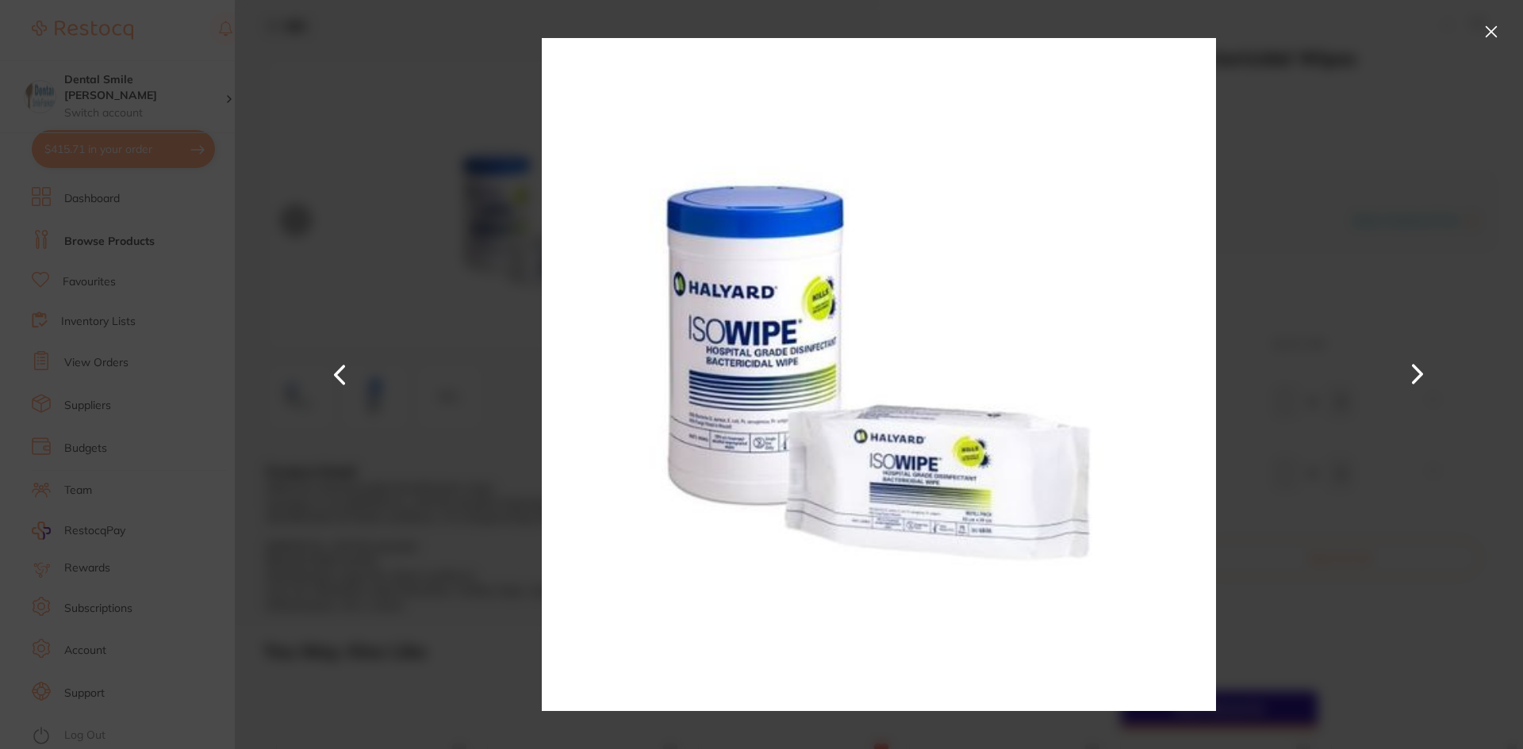
click at [121, 327] on section "Halyard Isowipe Disinfectant Bactericidal Wipes other by Healthware Australia […" at bounding box center [761, 374] width 1523 height 749
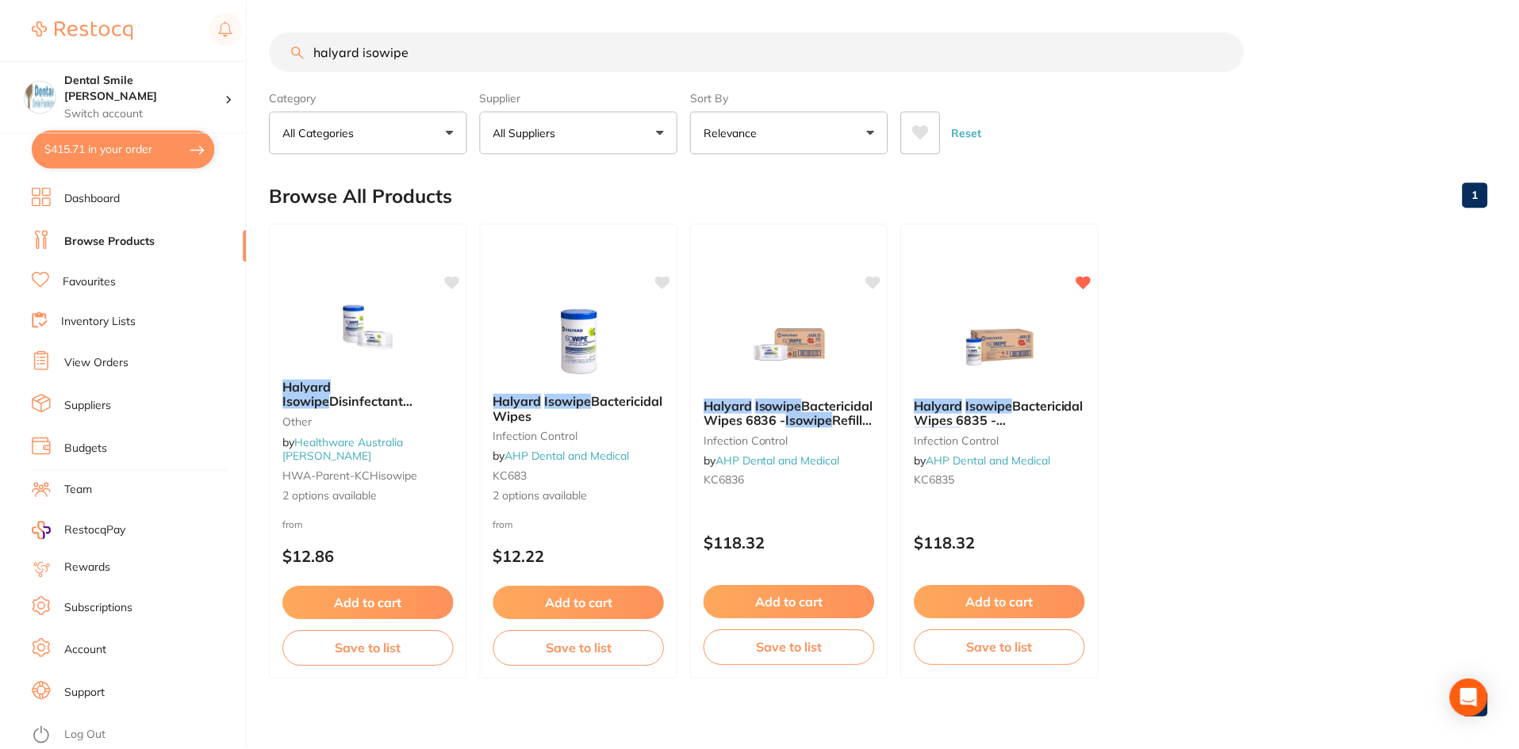
scroll to position [13, 0]
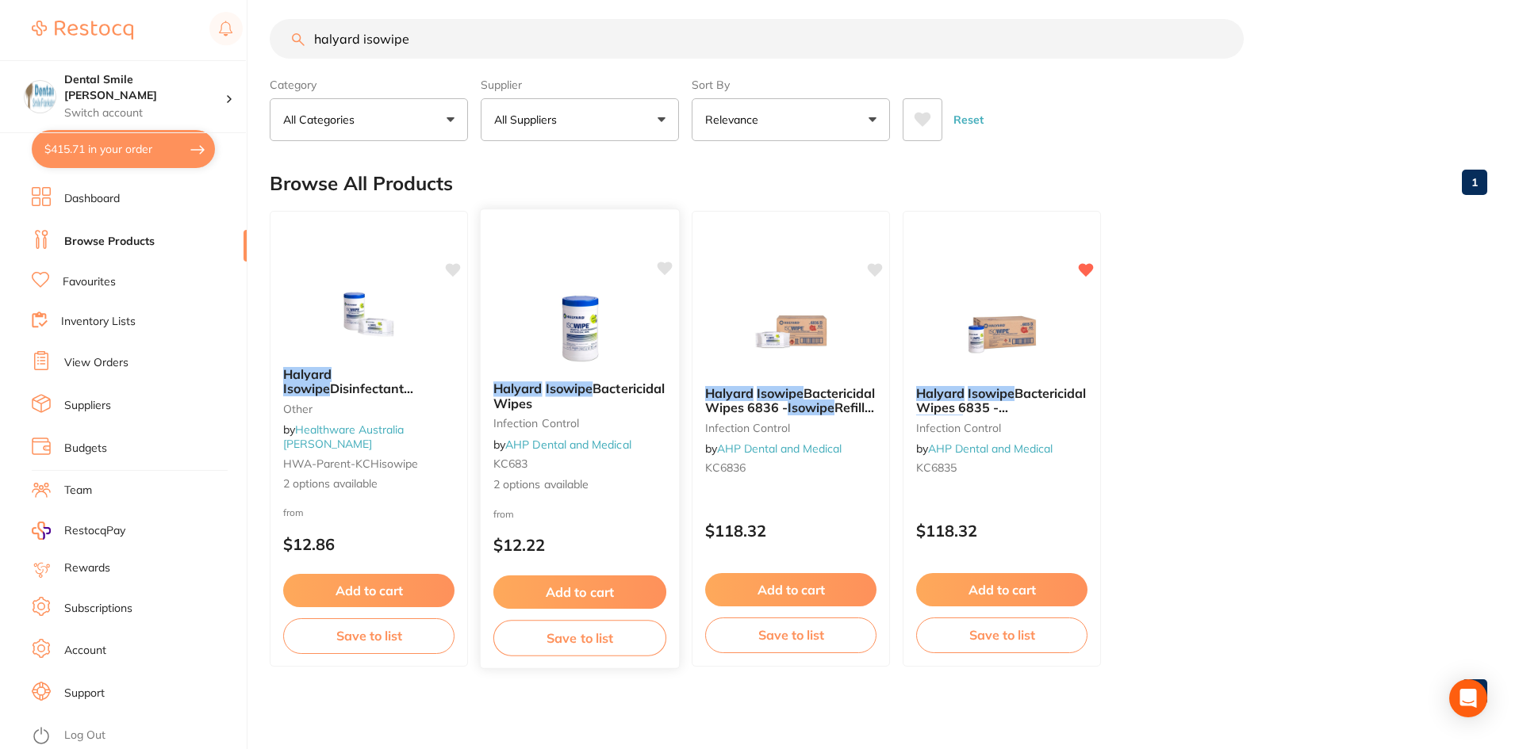
click at [573, 366] on img at bounding box center [579, 329] width 104 height 80
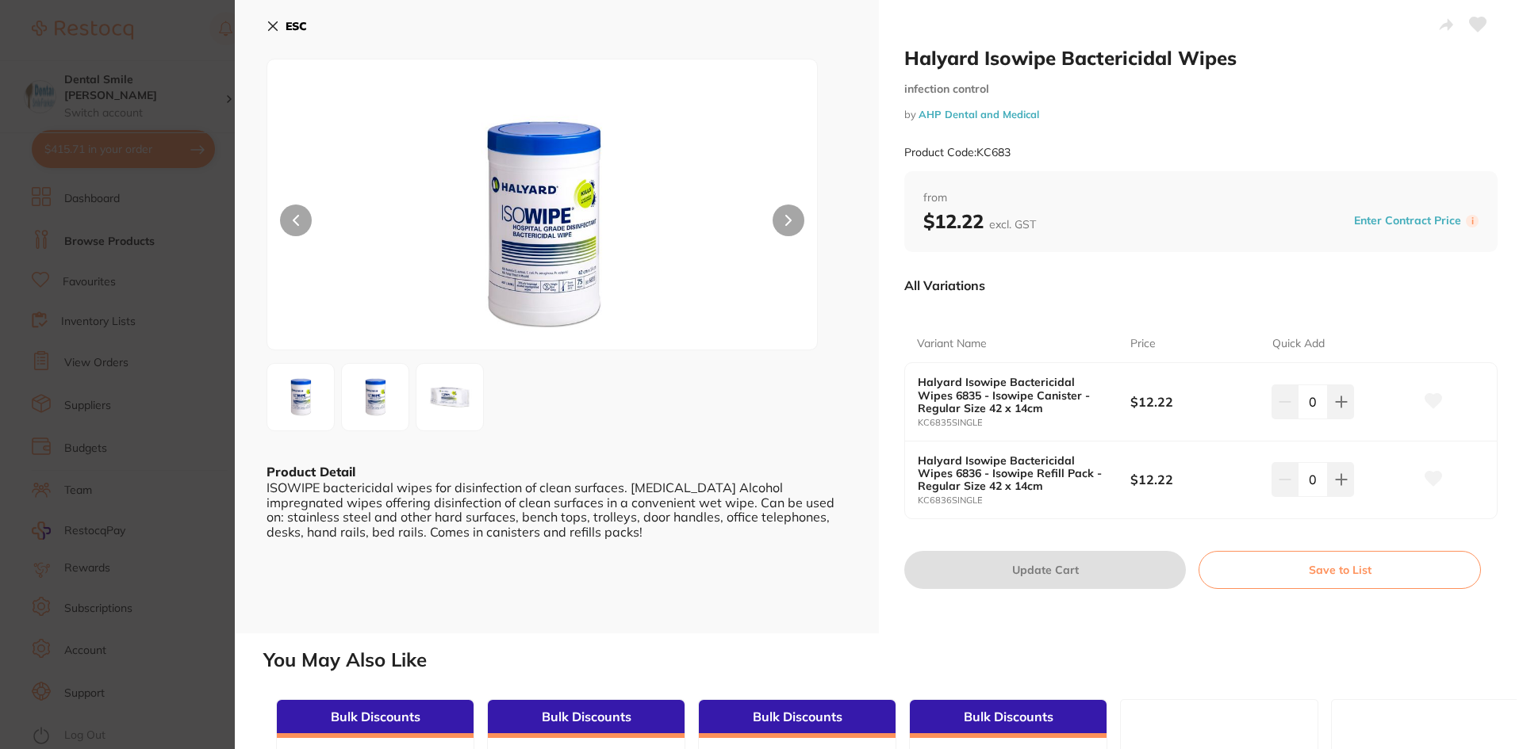
click at [205, 327] on section "Halyard Isowipe Bactericidal Wipes infection control by AHP Dental and Medical …" at bounding box center [761, 374] width 1523 height 749
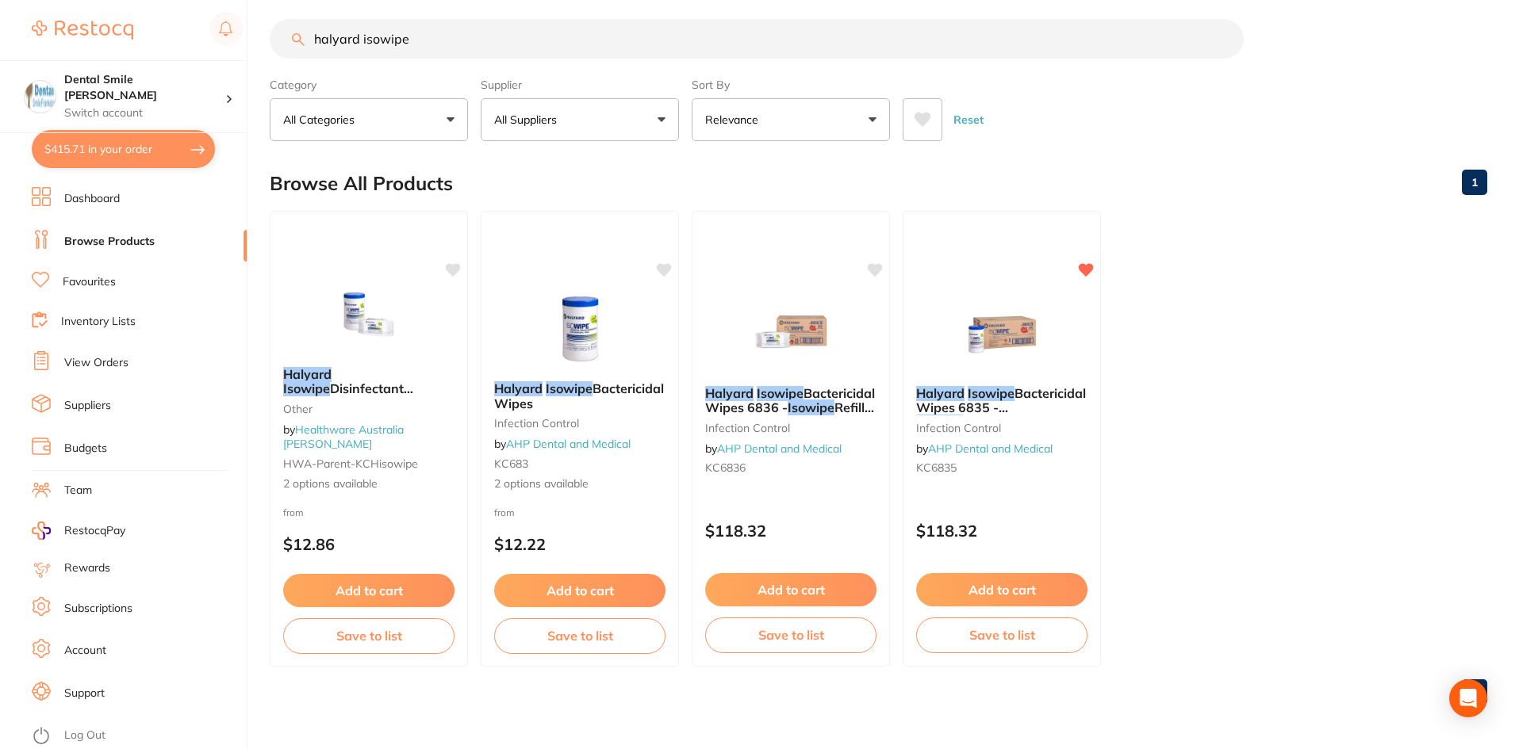
click at [136, 156] on button "$415.71 in your order" at bounding box center [123, 149] width 183 height 38
checkbox input "true"
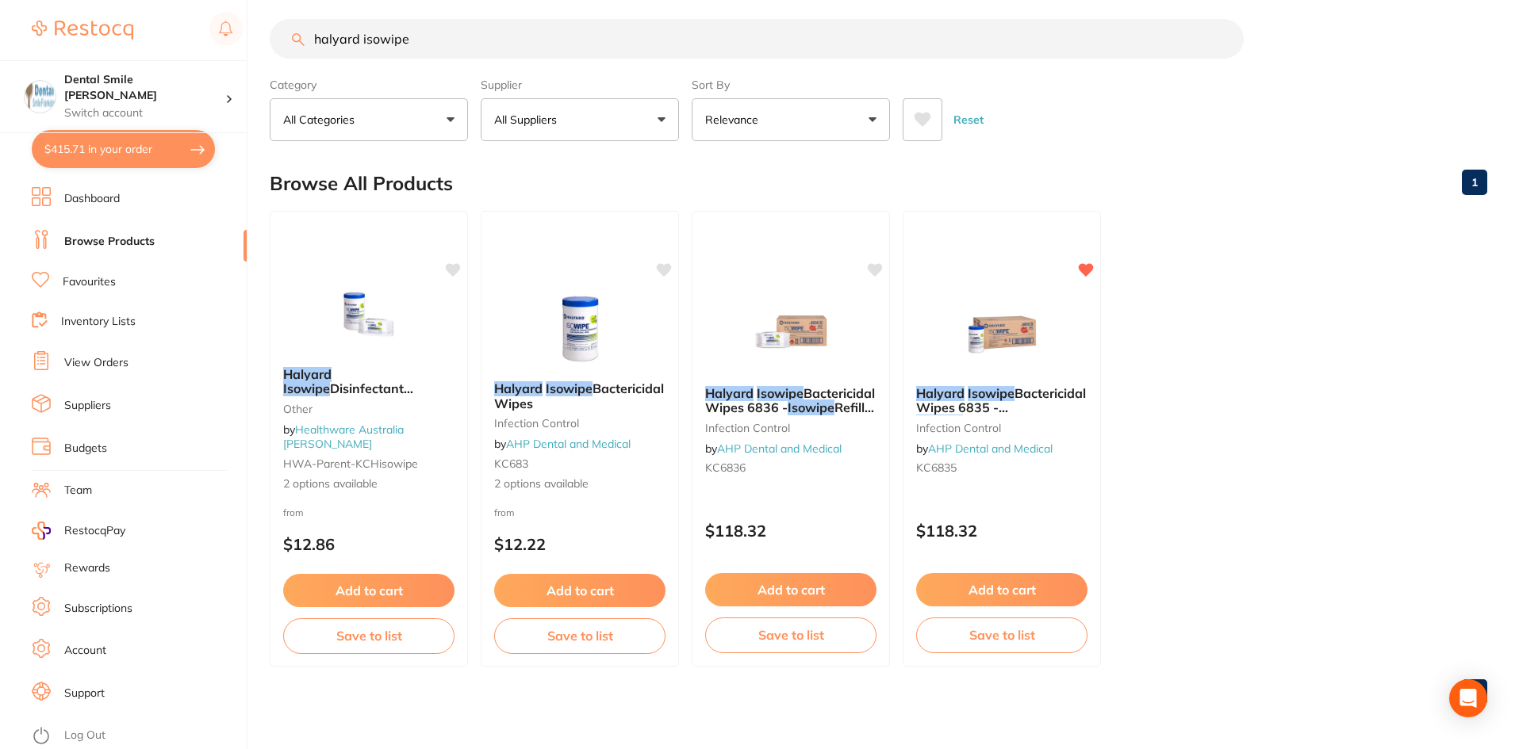
checkbox input "true"
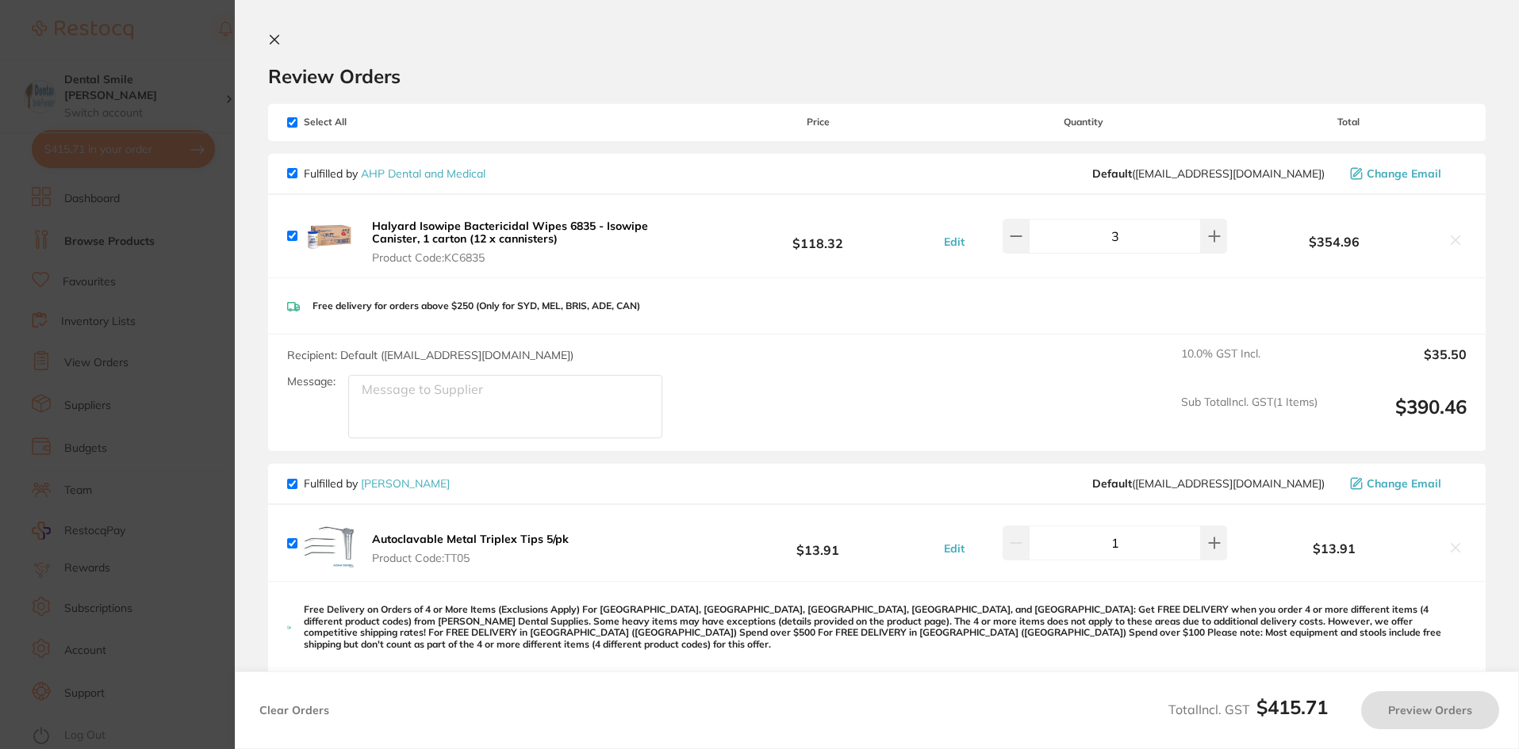
scroll to position [0, 0]
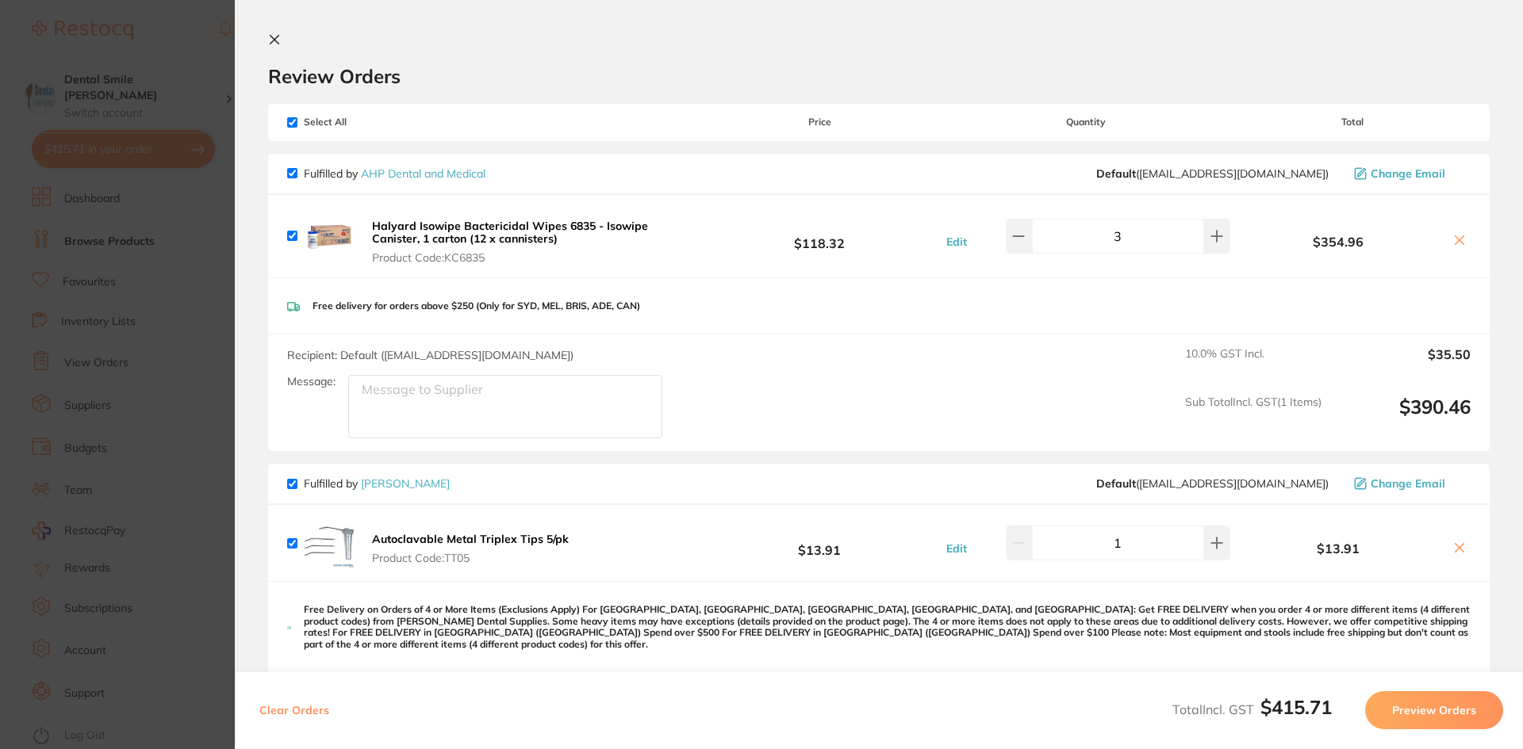
click at [291, 122] on input "checkbox" at bounding box center [292, 122] width 10 height 10
checkbox input "false"
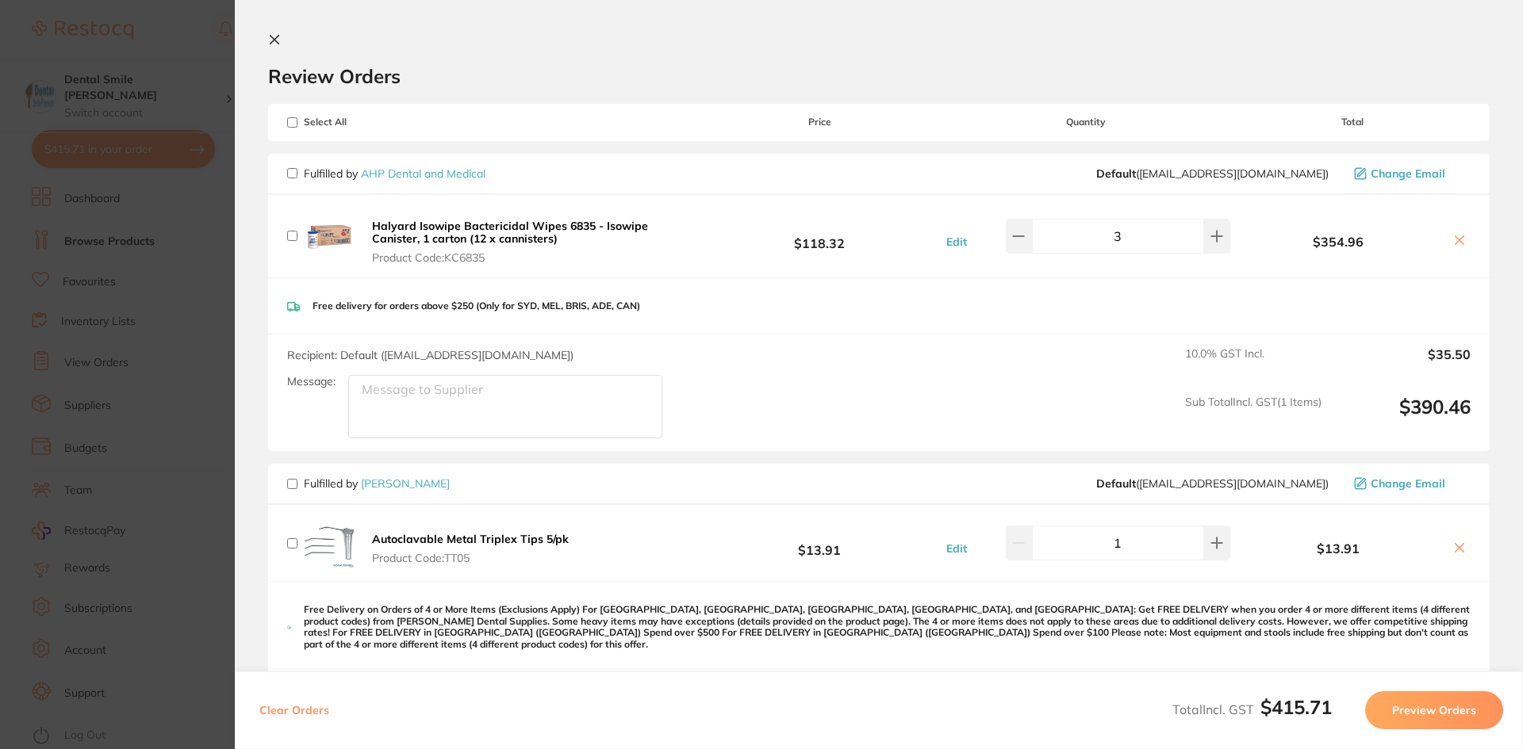
checkbox input "false"
click at [288, 174] on input "checkbox" at bounding box center [292, 173] width 10 height 10
checkbox input "true"
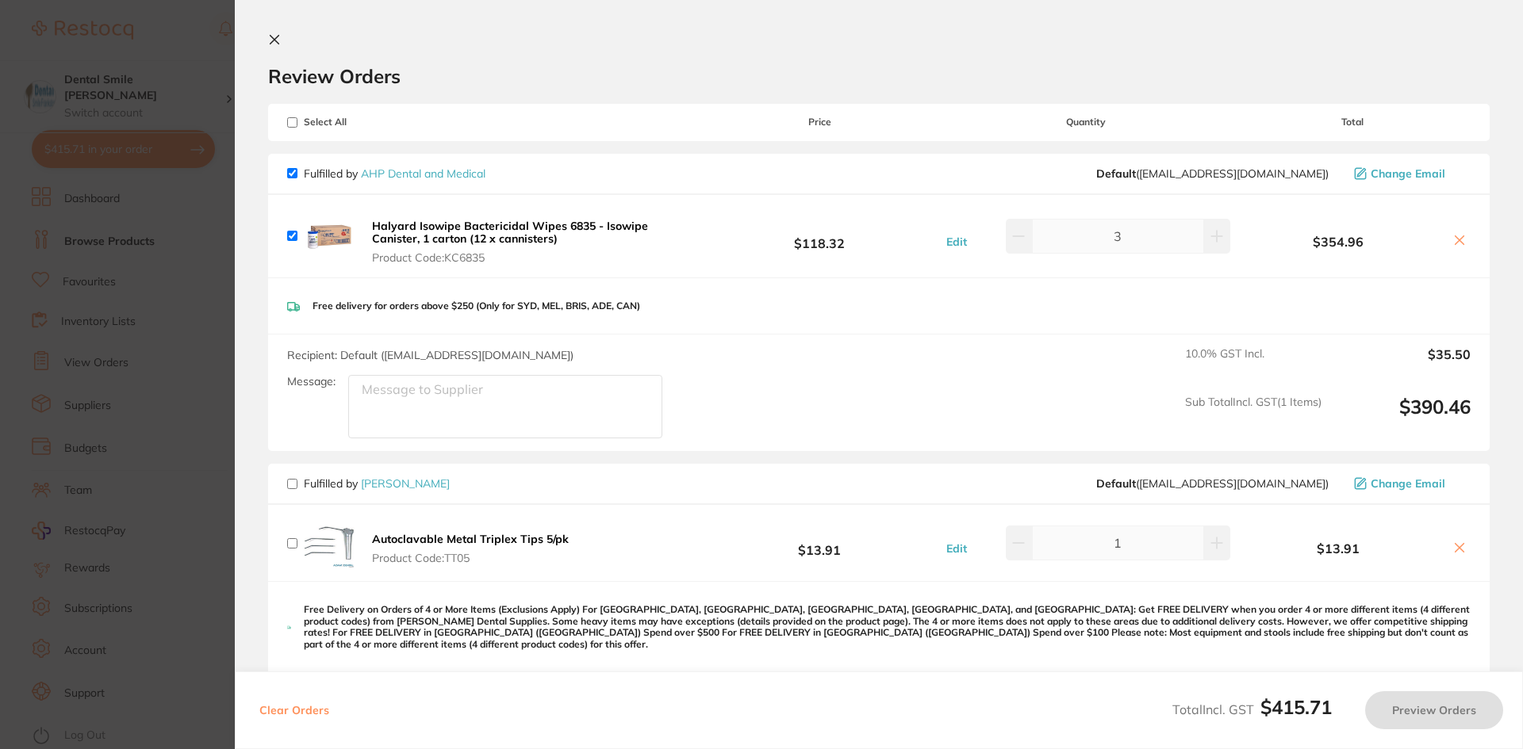
checkbox input "true"
click at [1425, 712] on button "Preview Orders" at bounding box center [1434, 711] width 138 height 38
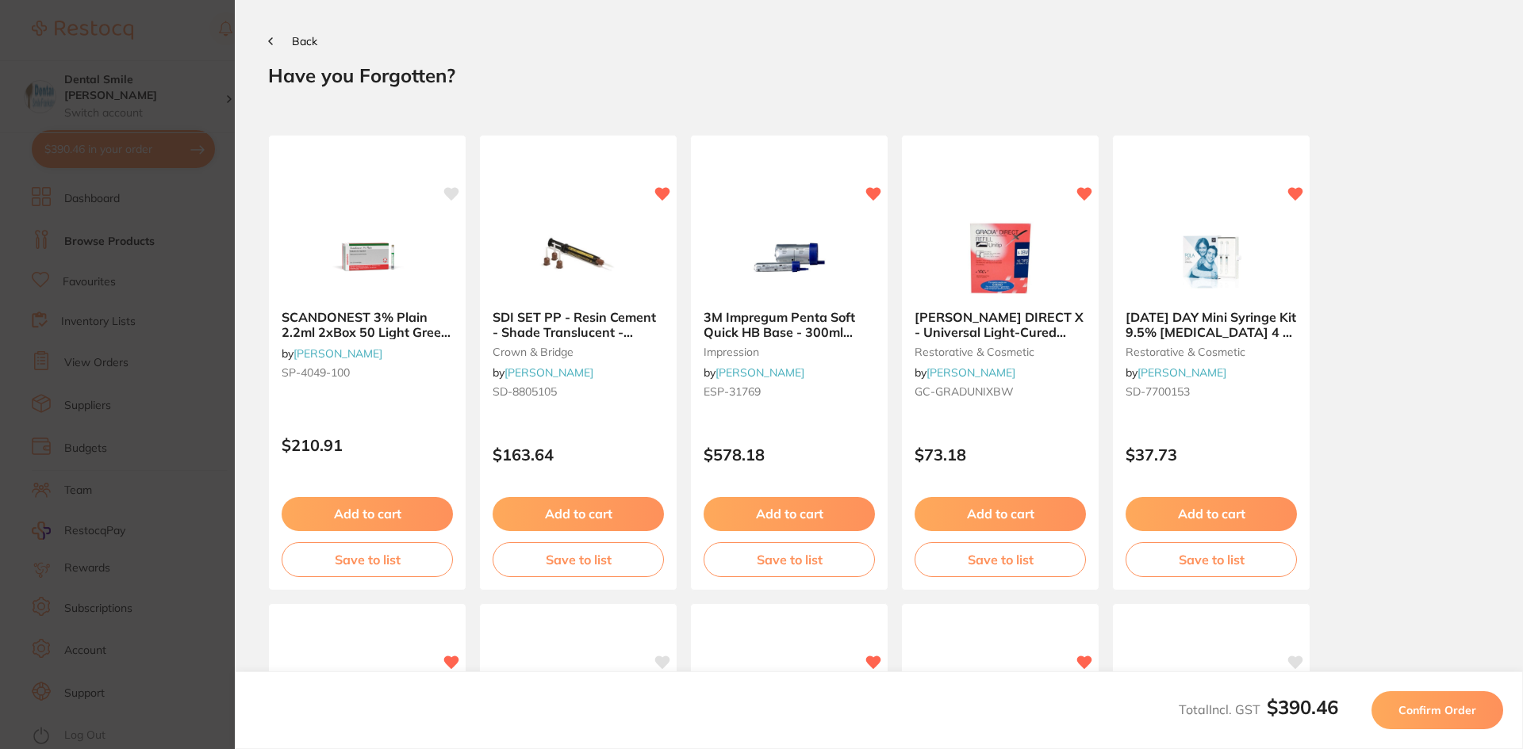
click at [1424, 712] on span "Confirm Order" at bounding box center [1437, 710] width 78 height 14
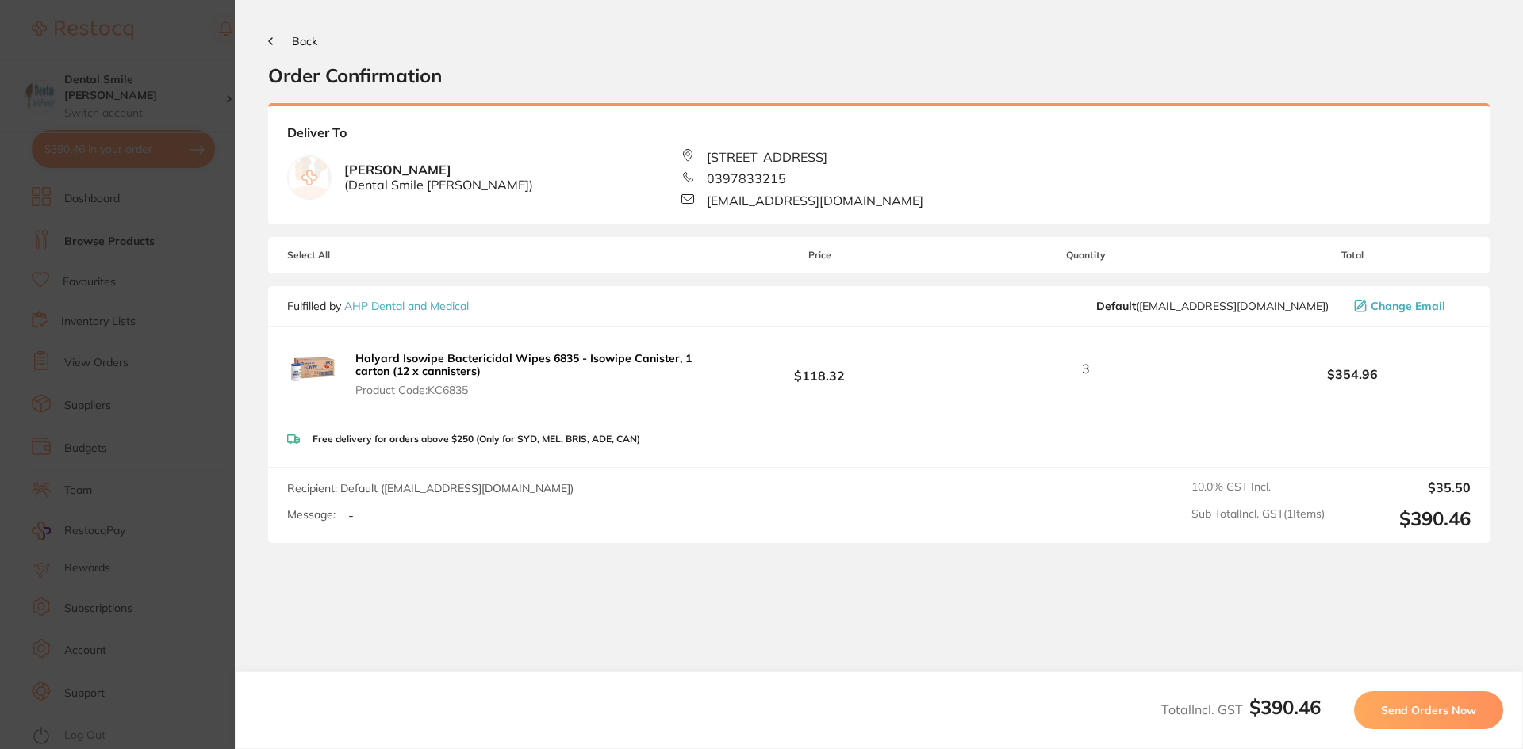
click at [1423, 712] on span "Send Orders Now" at bounding box center [1428, 710] width 95 height 14
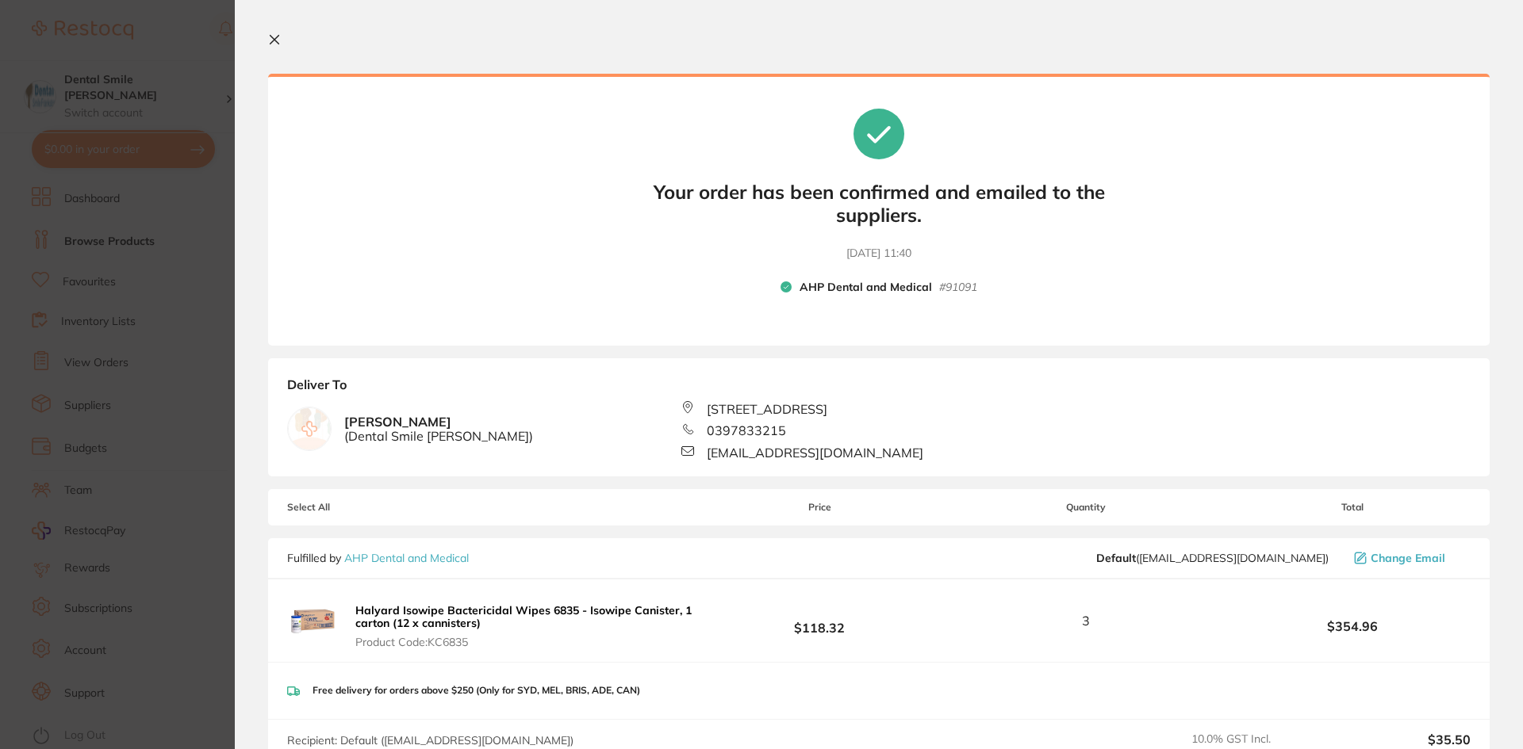
click at [280, 40] on icon at bounding box center [274, 39] width 13 height 13
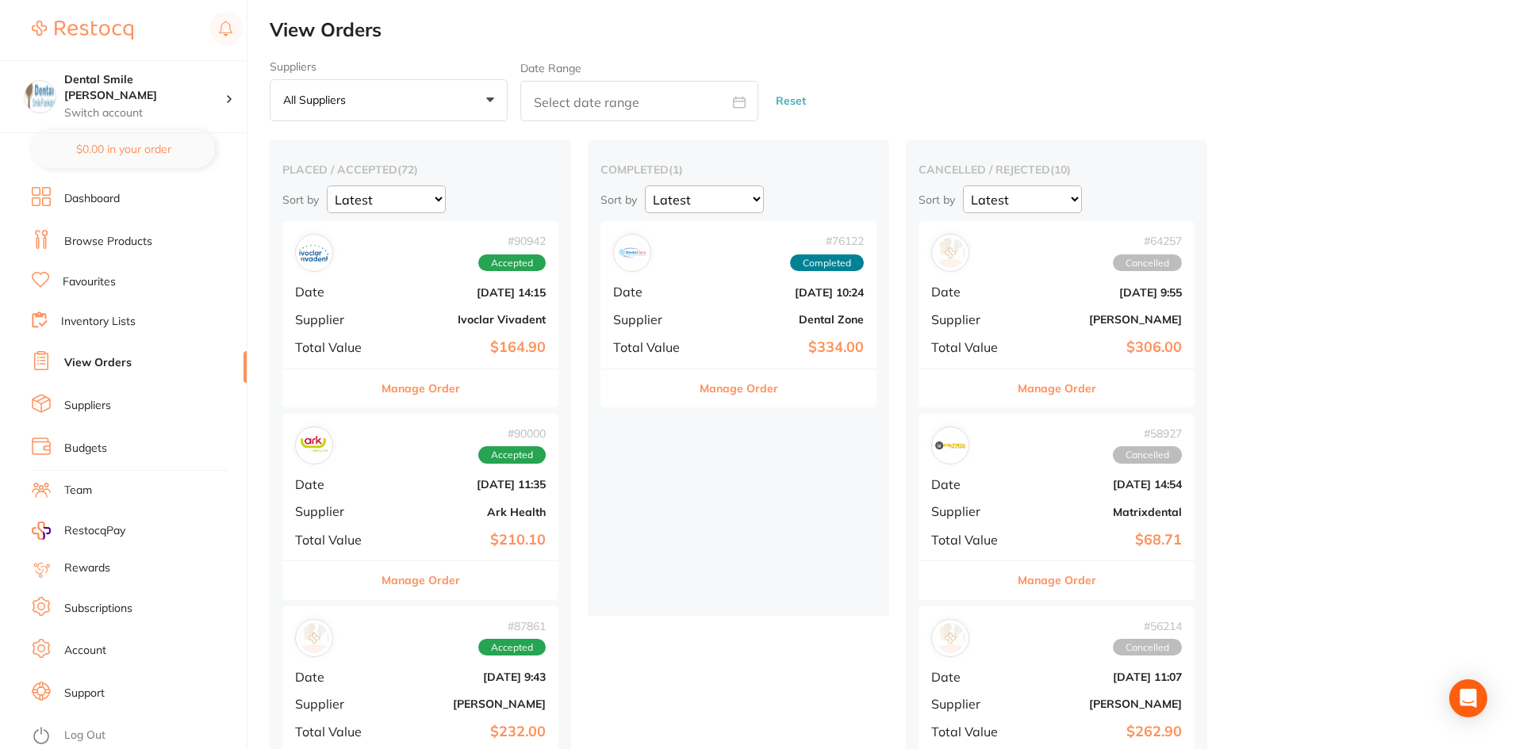
checkbox input "false"
